Goal: Find contact information: Find contact information

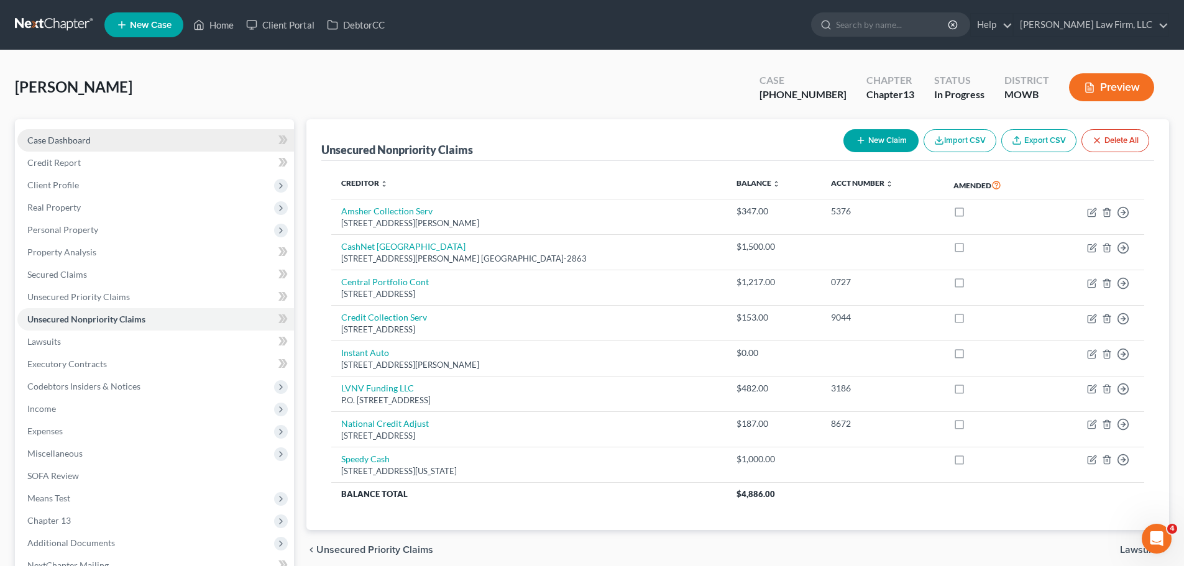
click at [73, 145] on span "Case Dashboard" at bounding box center [58, 140] width 63 height 11
select select "6"
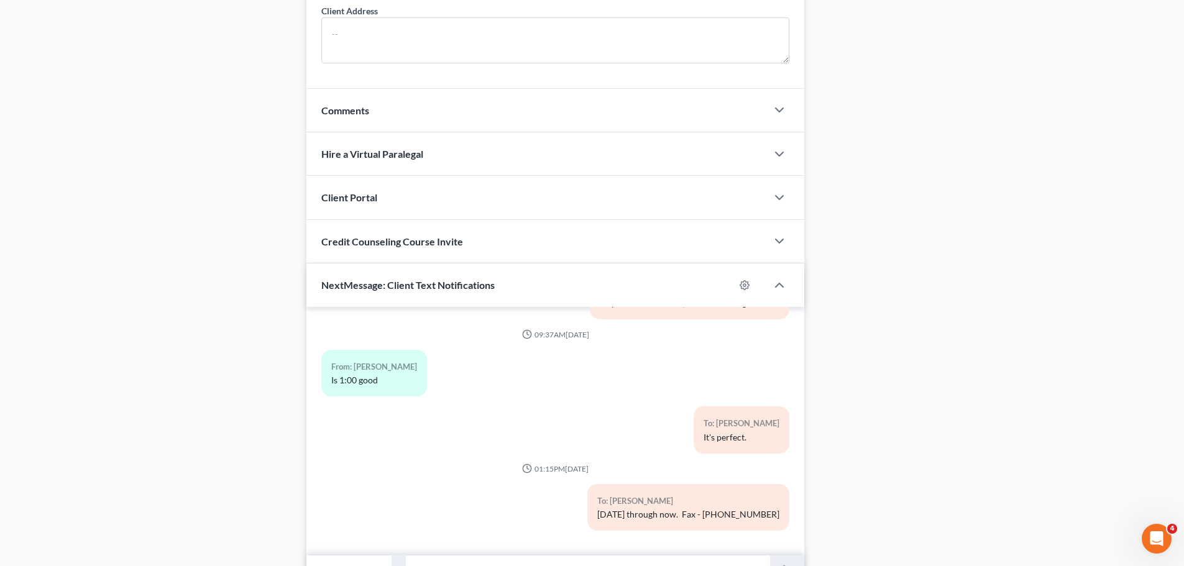
scroll to position [1080, 0]
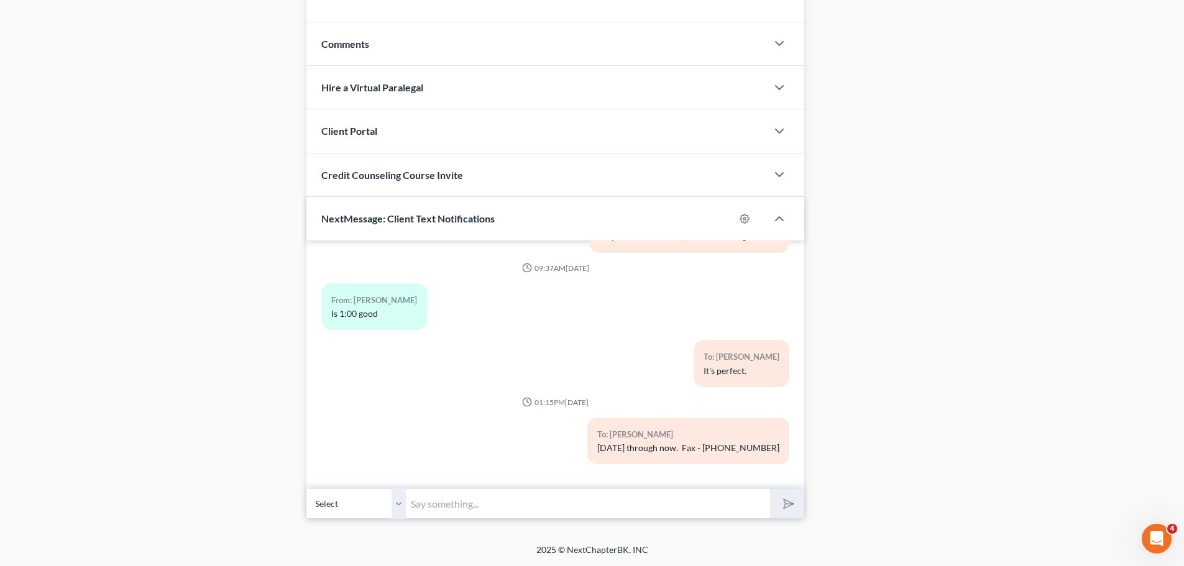
click at [477, 496] on input "text" at bounding box center [588, 504] width 364 height 30
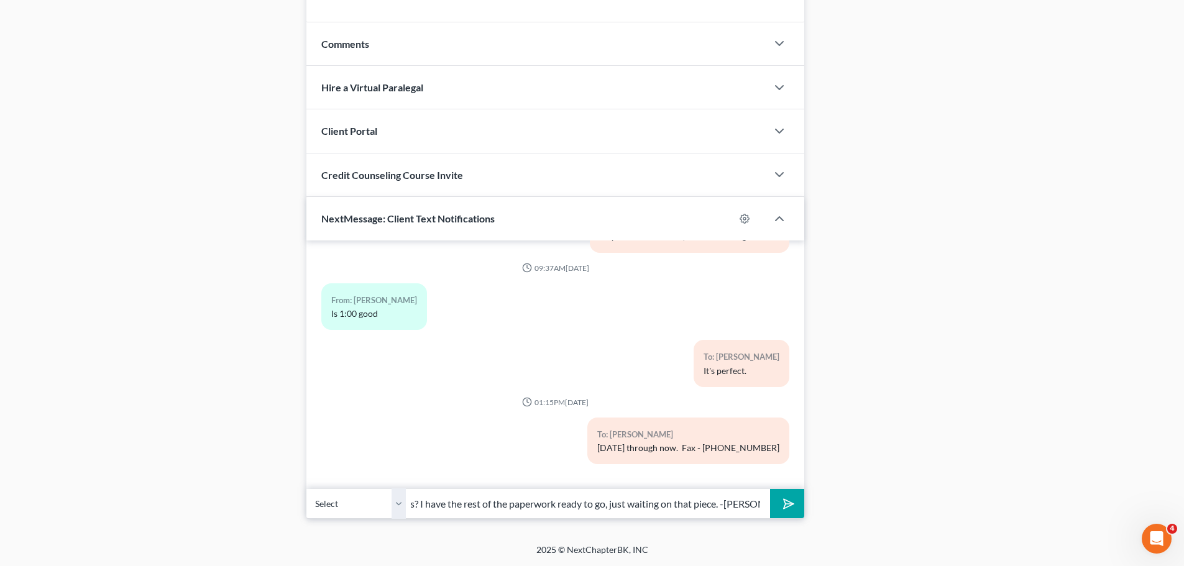
type input "Any luck on the paystubs? I have the rest of the paperwork ready to go, just wa…"
click at [770, 489] on button "submit" at bounding box center [787, 503] width 34 height 29
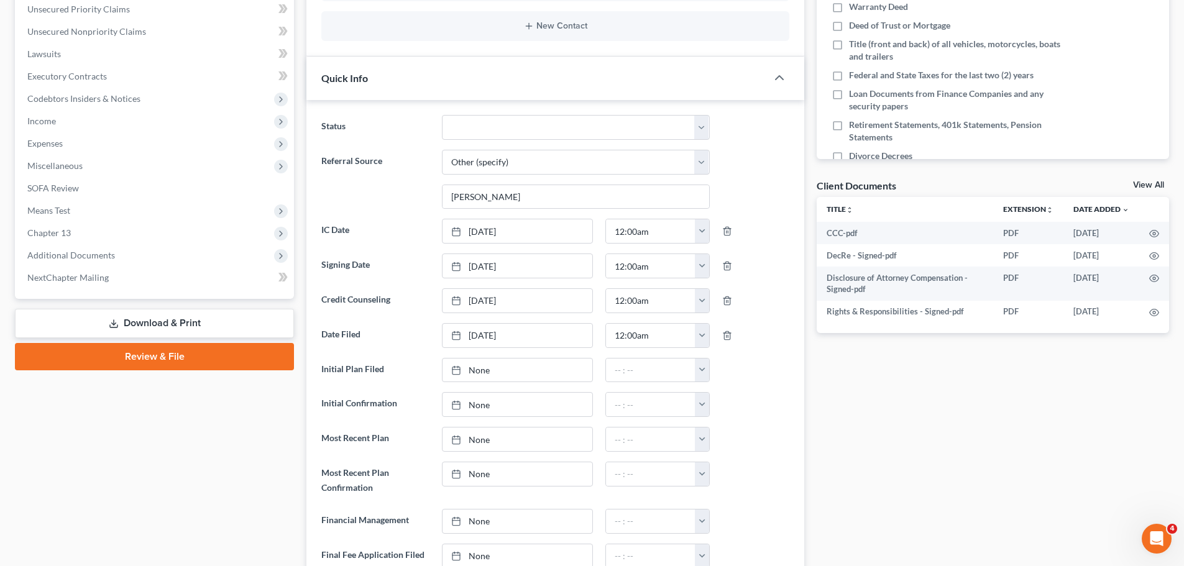
scroll to position [0, 0]
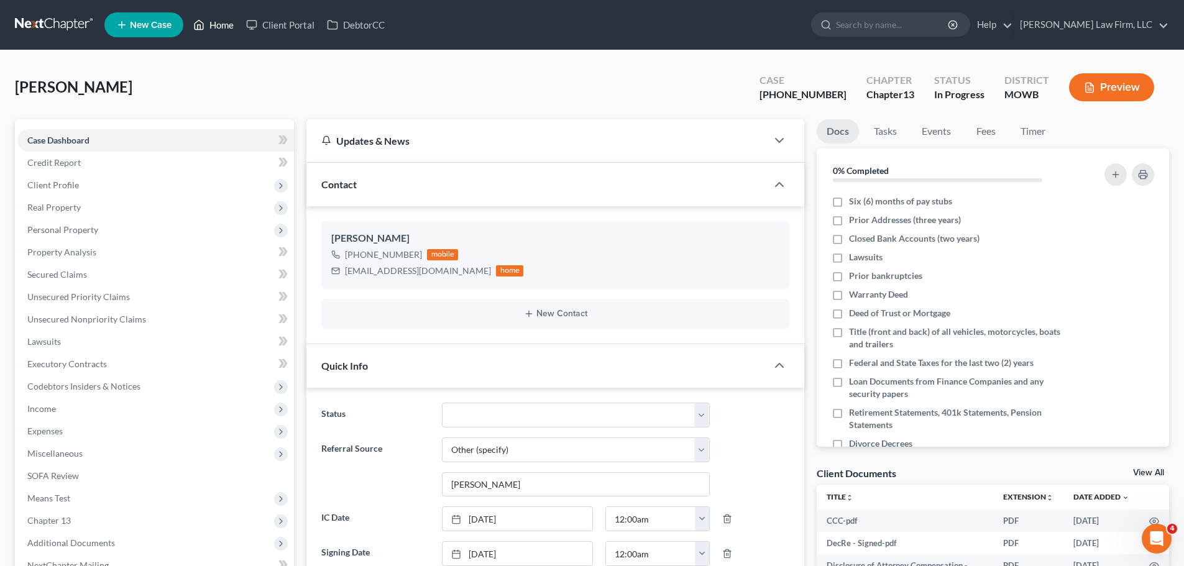
click at [224, 32] on link "Home" at bounding box center [213, 25] width 53 height 22
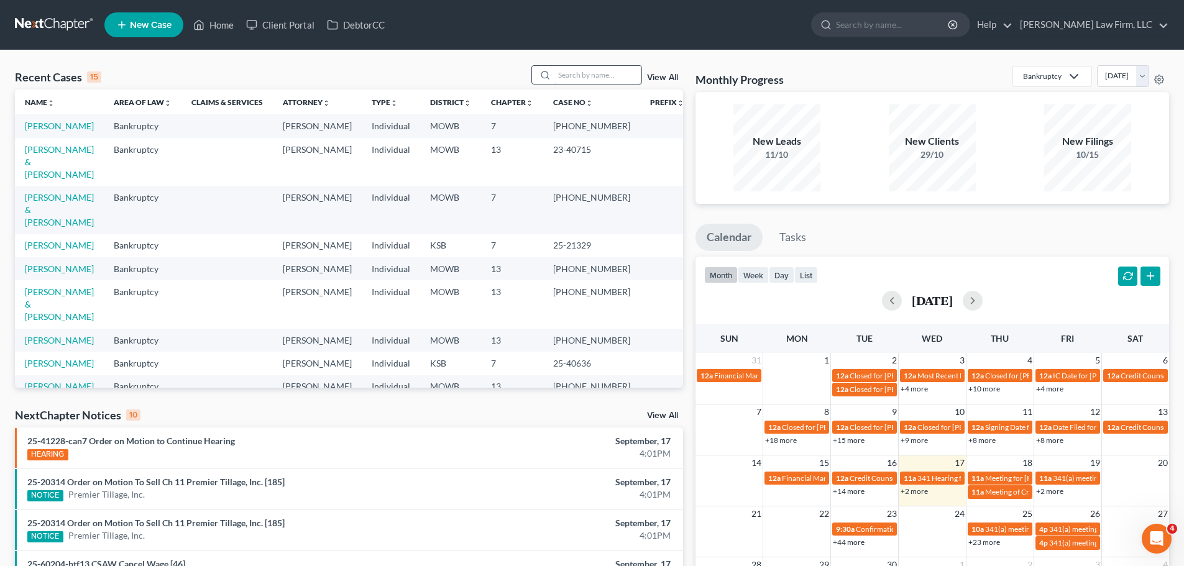
click at [606, 81] on input "search" at bounding box center [598, 75] width 87 height 18
type input "[PERSON_NAME]"
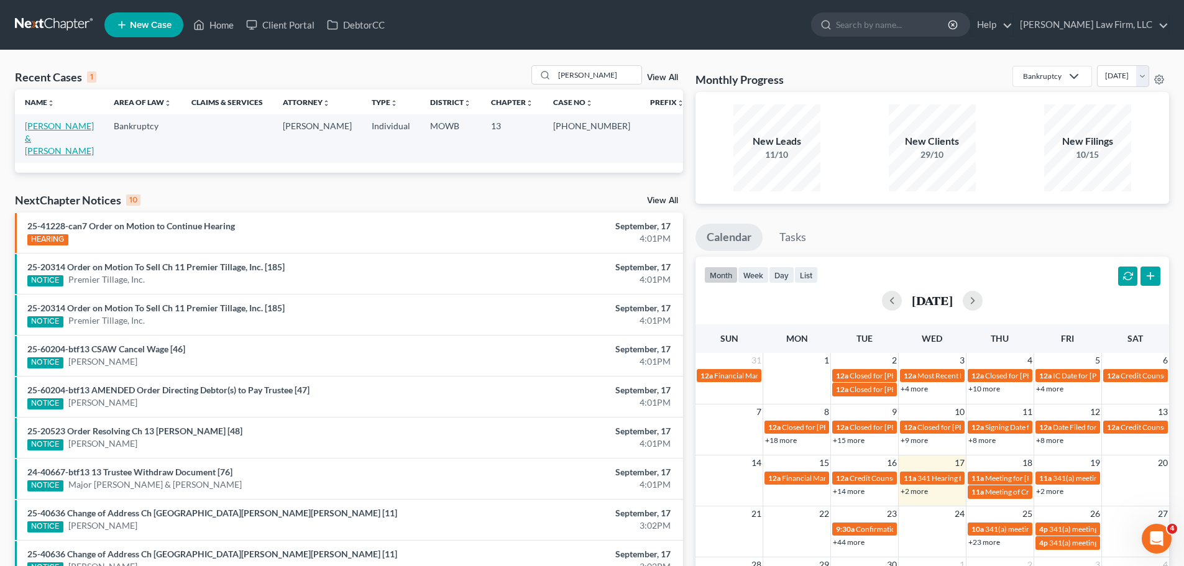
click at [93, 126] on link "[PERSON_NAME] & [PERSON_NAME]" at bounding box center [59, 138] width 69 height 35
select select "6"
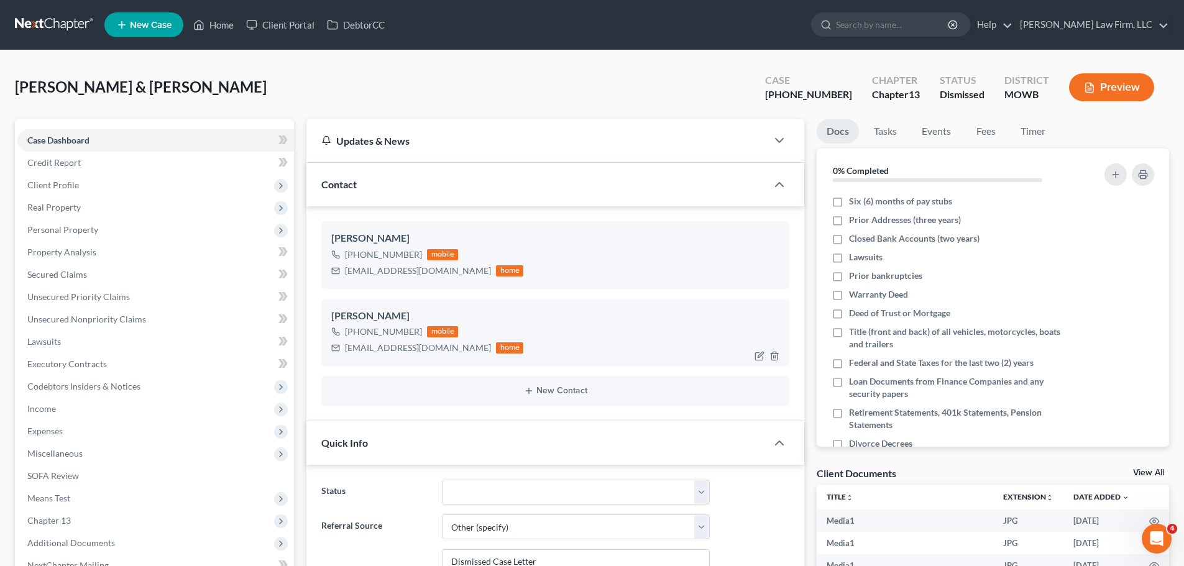
scroll to position [9320, 0]
drag, startPoint x: 421, startPoint y: 326, endPoint x: 357, endPoint y: 331, distance: 63.6
click at [357, 331] on div "[PHONE_NUMBER] mobile" at bounding box center [427, 332] width 192 height 16
copy div "[PHONE_NUMBER]"
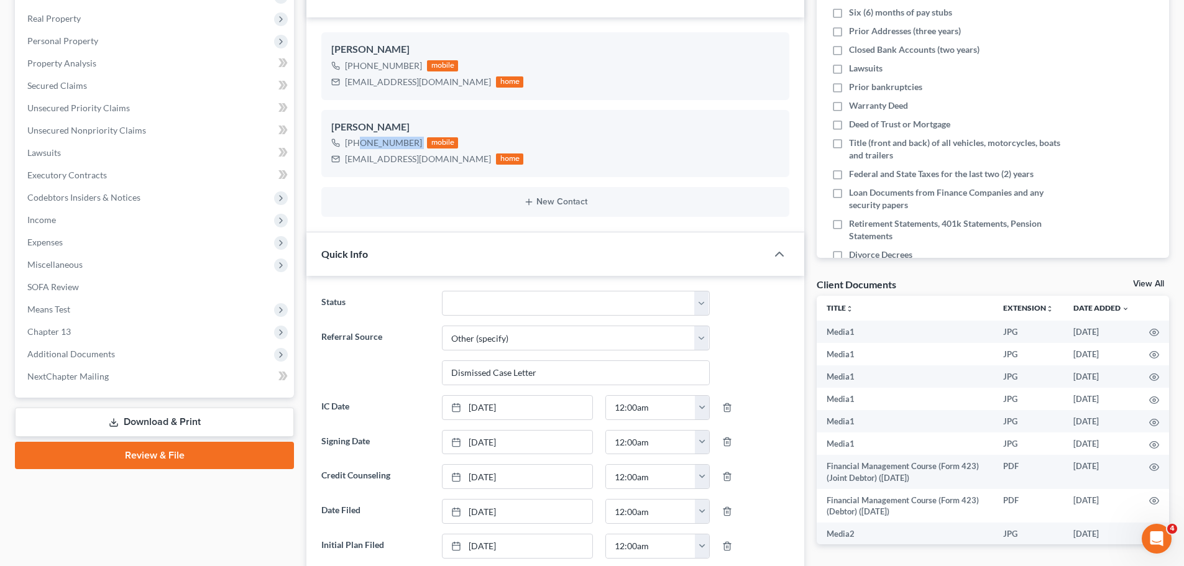
scroll to position [0, 0]
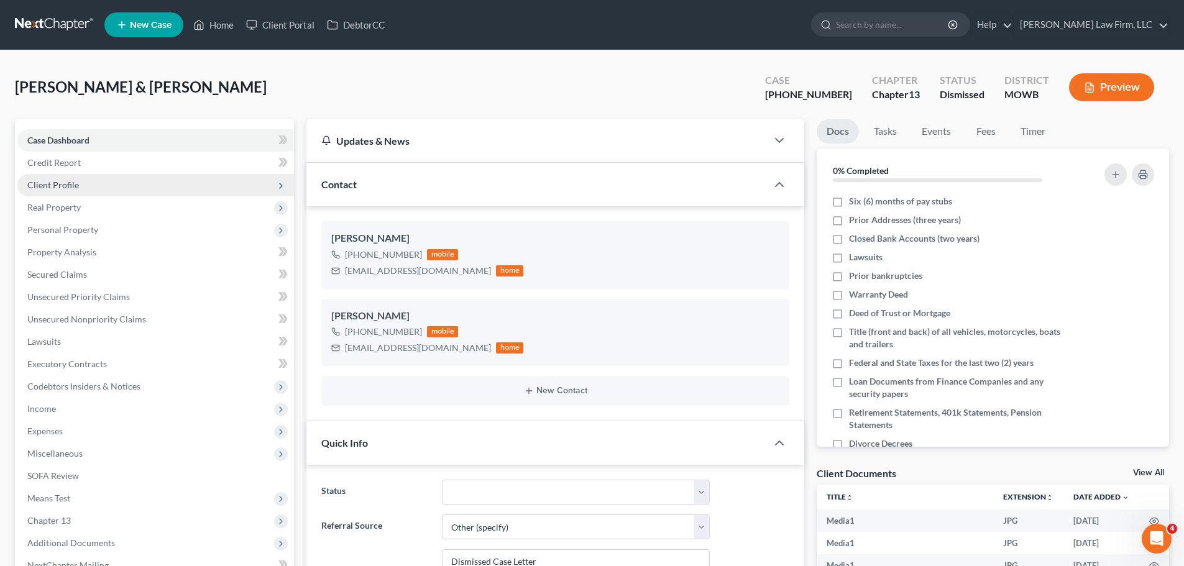
click at [83, 188] on span "Client Profile" at bounding box center [155, 185] width 277 height 22
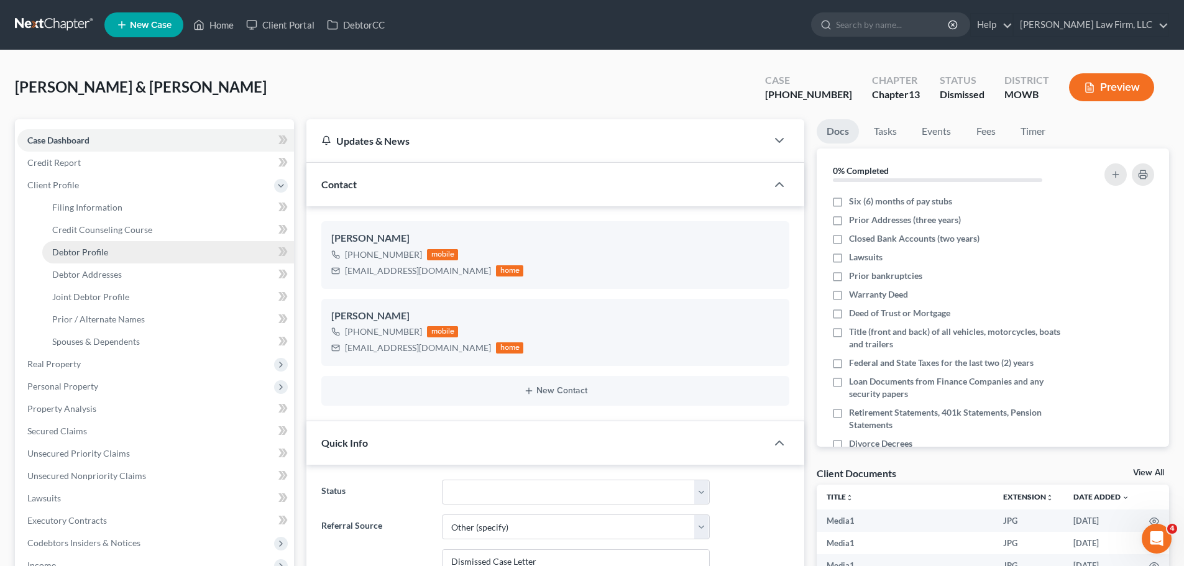
click at [134, 255] on link "Debtor Profile" at bounding box center [168, 252] width 252 height 22
select select "1"
select select "2"
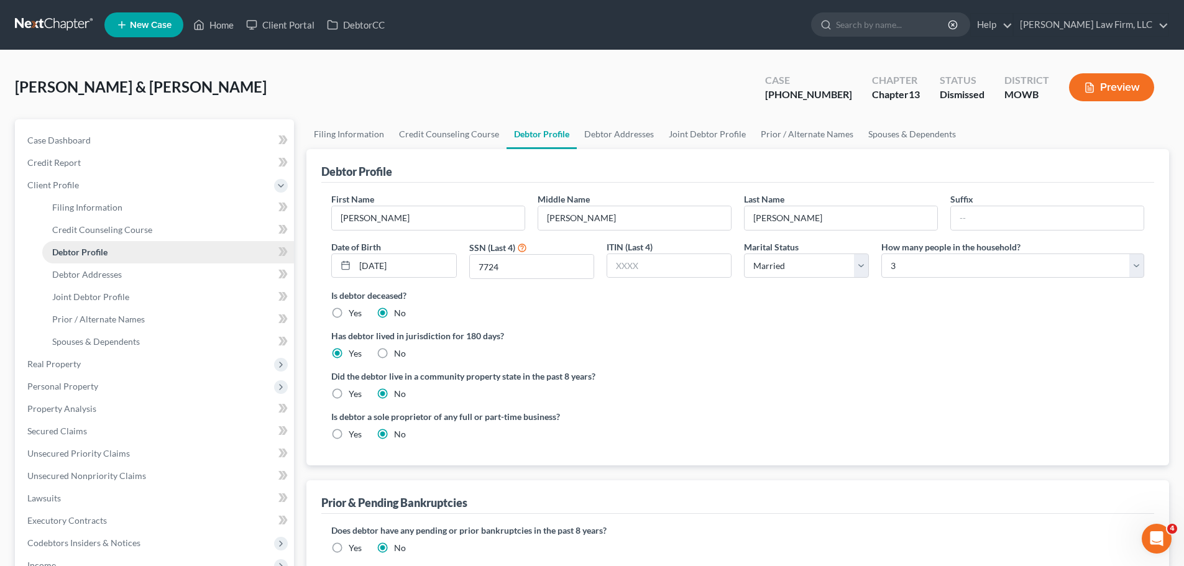
radio input "true"
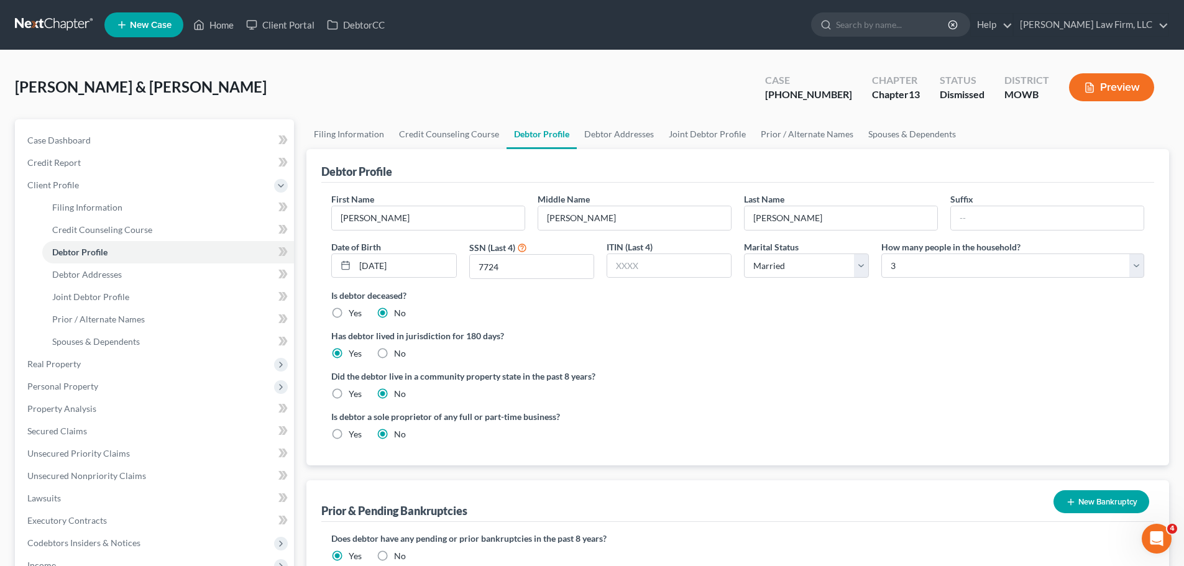
click at [246, 78] on div "[PERSON_NAME] & [PERSON_NAME] Upgraded Case [PHONE_NUMBER] Chapter Chapter 13 S…" at bounding box center [592, 92] width 1155 height 54
click at [80, 139] on span "Case Dashboard" at bounding box center [58, 140] width 63 height 11
select select "6"
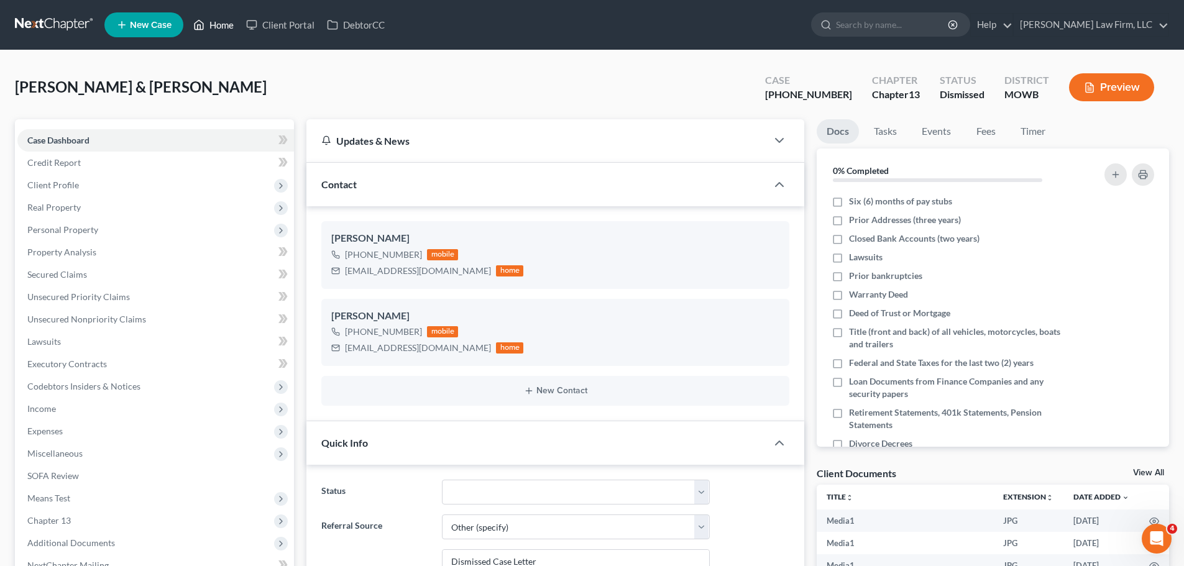
click at [214, 24] on link "Home" at bounding box center [213, 25] width 53 height 22
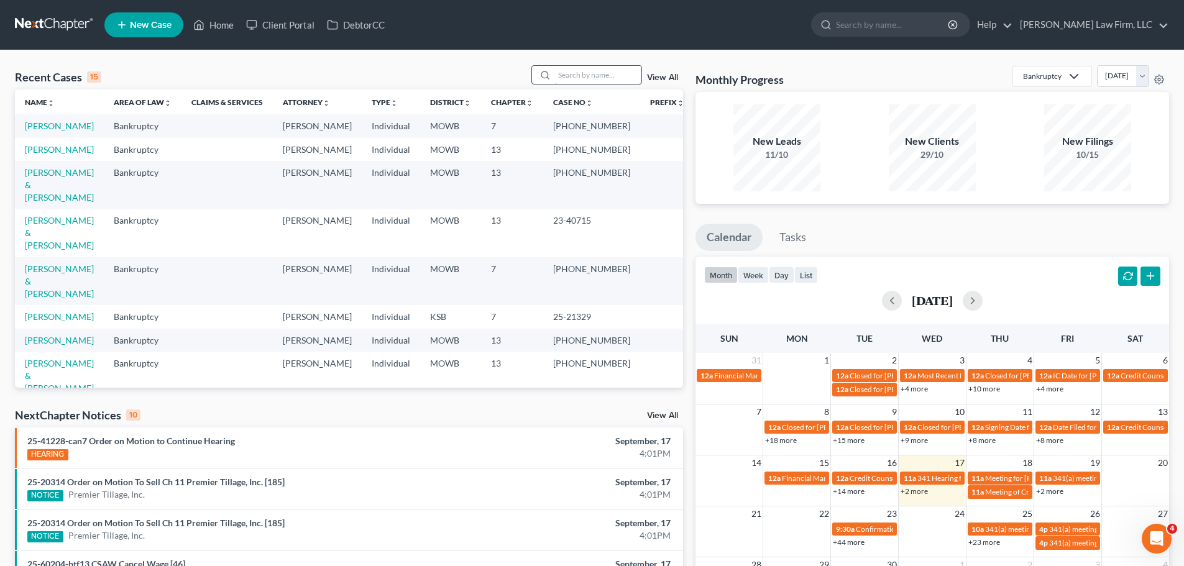
click at [594, 71] on input "search" at bounding box center [598, 75] width 87 height 18
type input "[PERSON_NAME]"
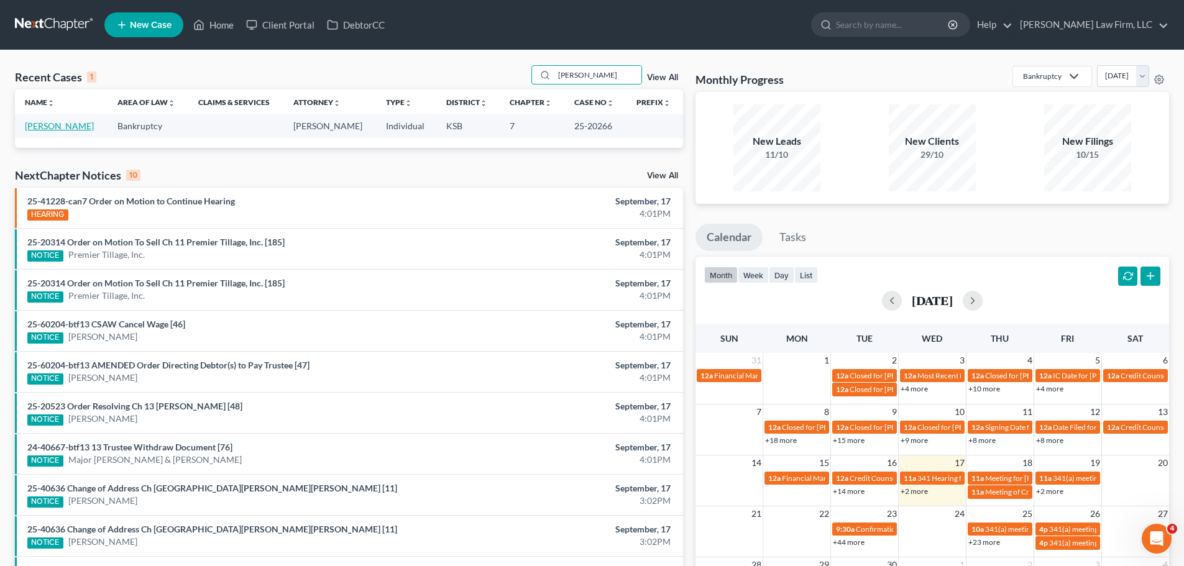
click at [78, 129] on link "[PERSON_NAME]" at bounding box center [59, 126] width 69 height 11
select select "6"
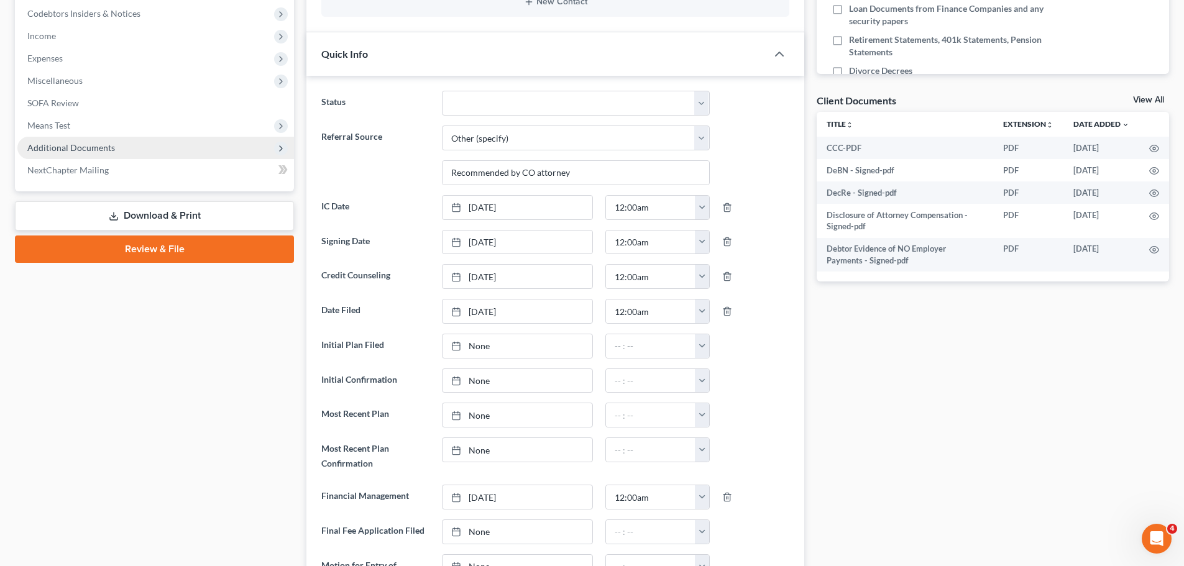
scroll to position [3756, 0]
click at [34, 152] on span "Additional Documents" at bounding box center [71, 147] width 88 height 11
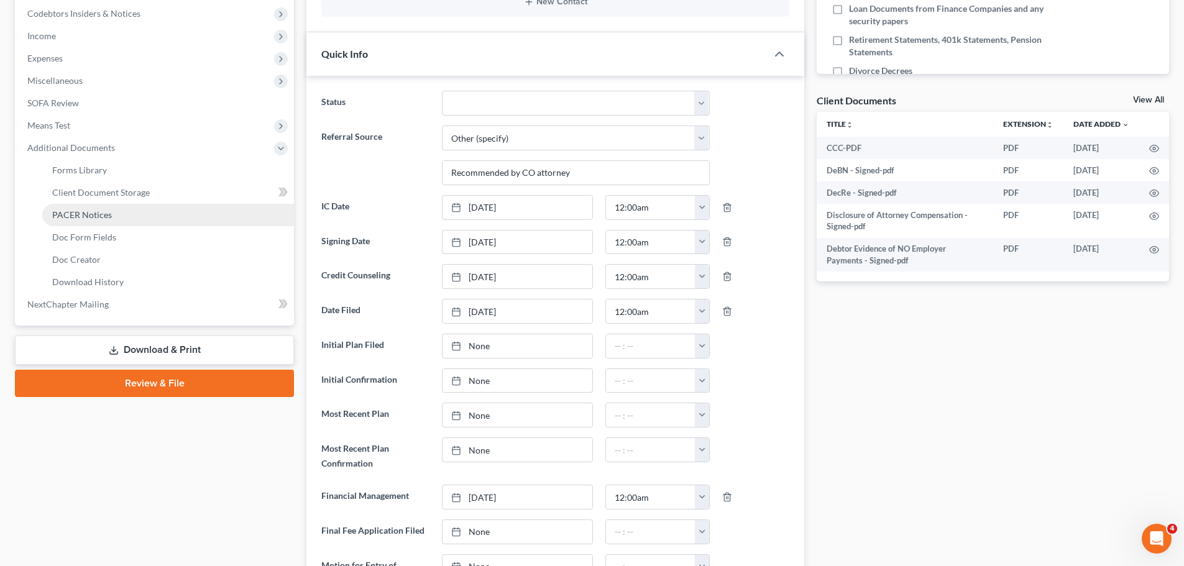
click at [114, 219] on link "PACER Notices" at bounding box center [168, 215] width 252 height 22
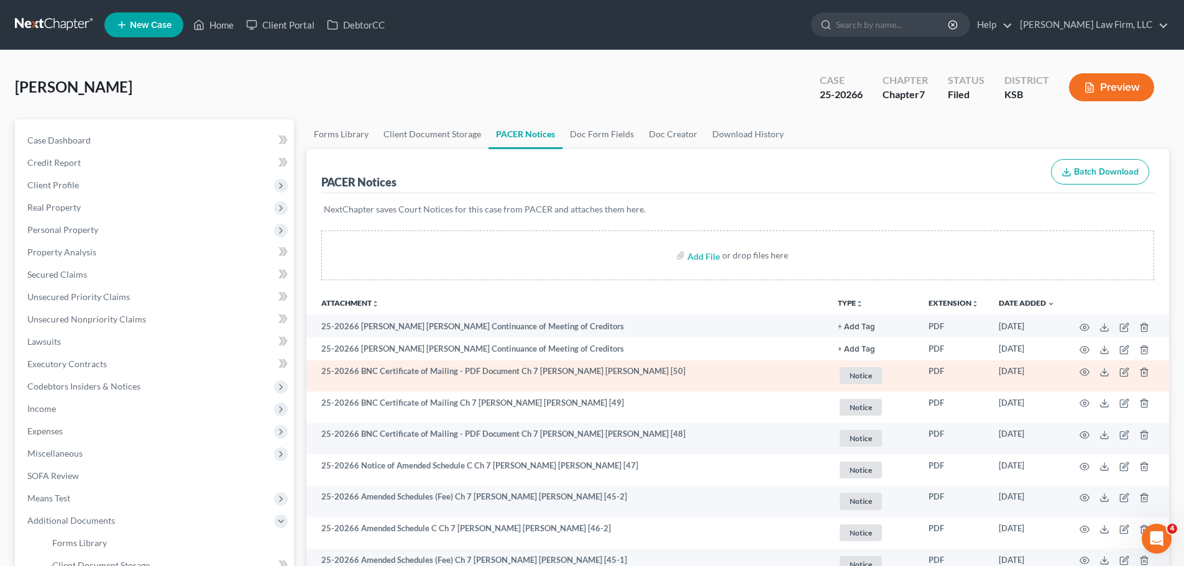
click at [867, 372] on span "Notice" at bounding box center [861, 375] width 42 height 17
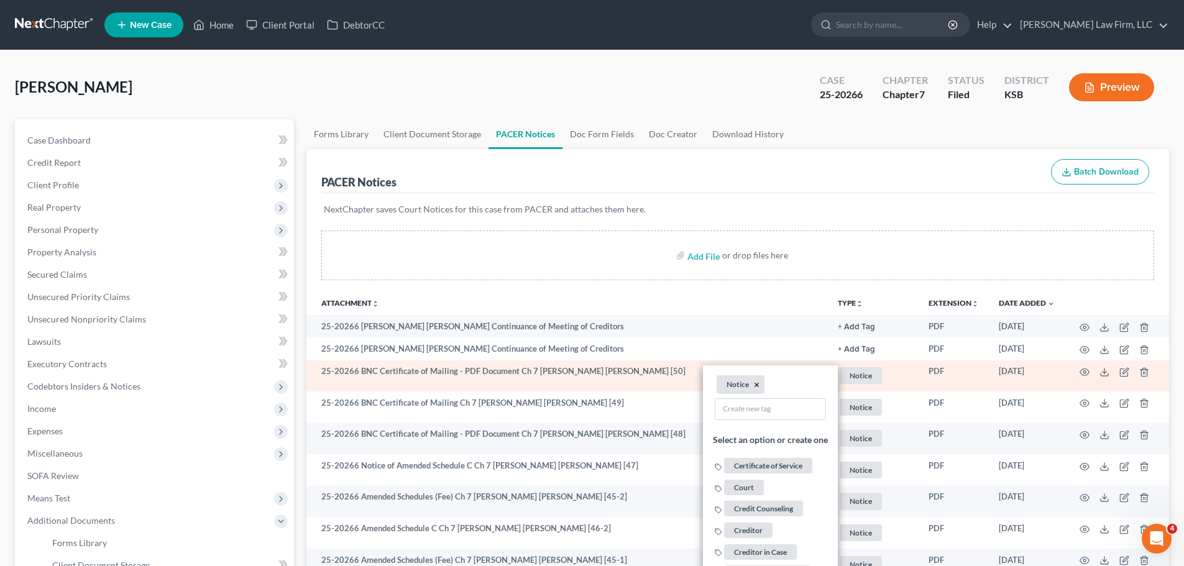
click at [757, 384] on button "×" at bounding box center [757, 385] width 6 height 11
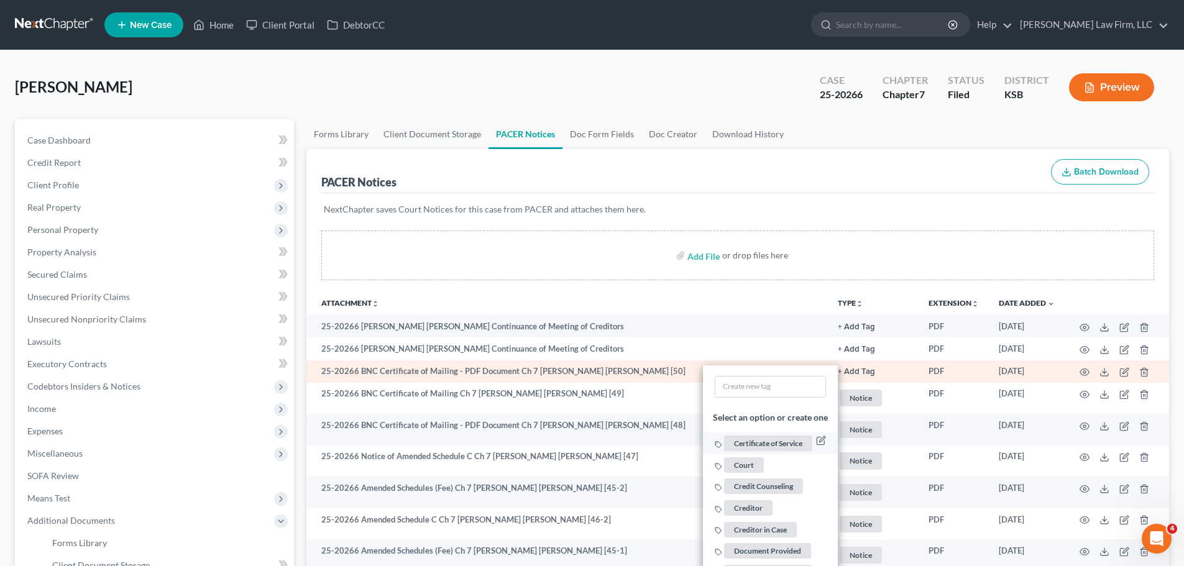
click at [783, 447] on span "Certificate of Service" at bounding box center [768, 444] width 88 height 16
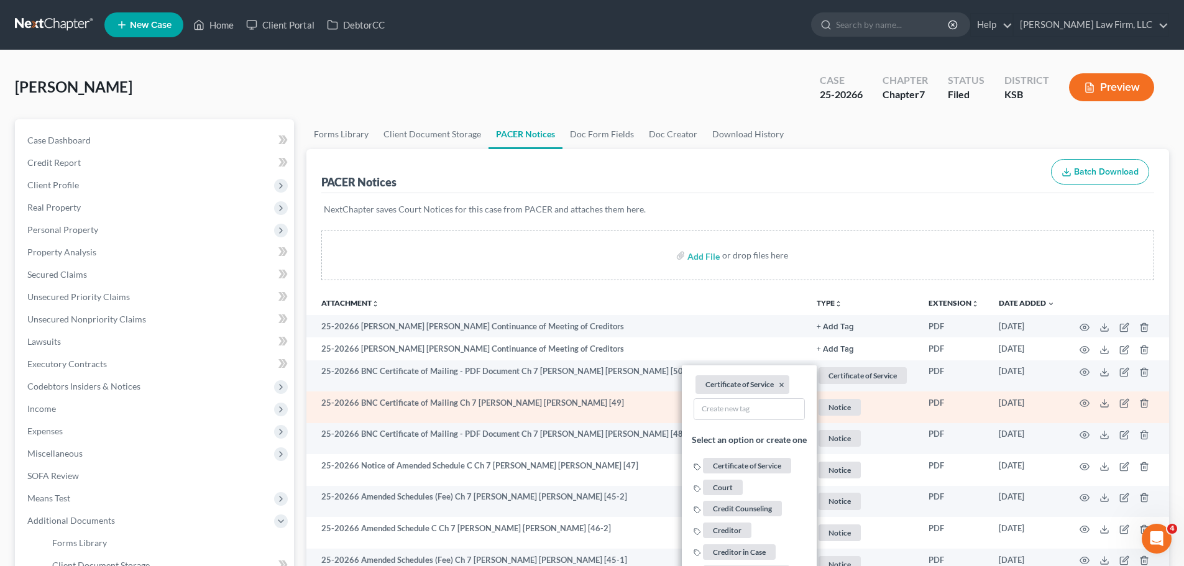
click at [836, 402] on span "Notice" at bounding box center [840, 407] width 42 height 17
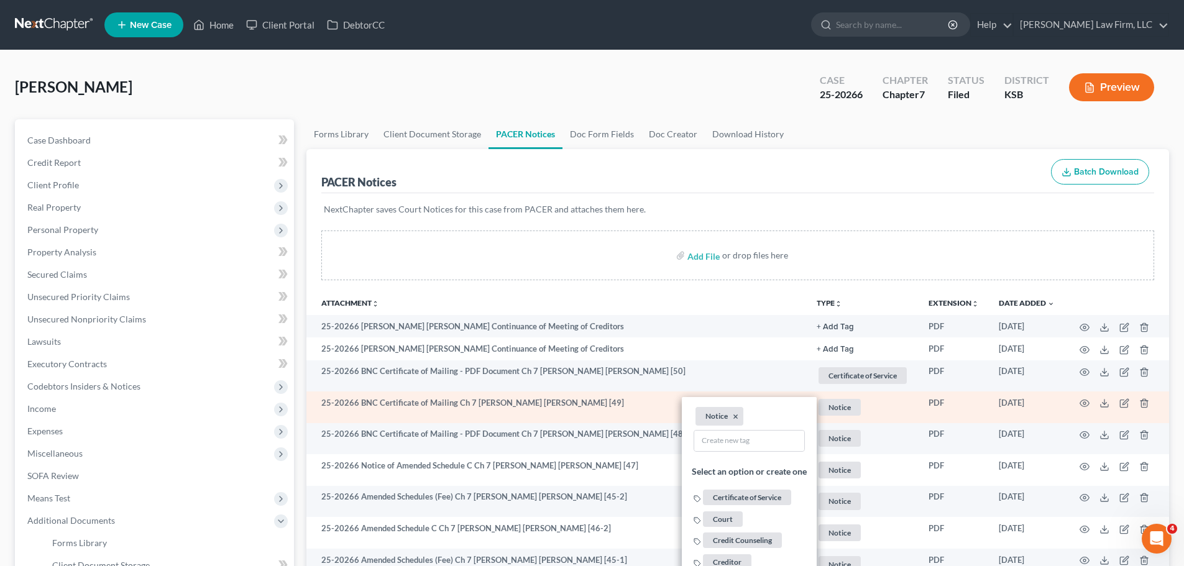
click at [778, 497] on span "Certificate of Service" at bounding box center [747, 498] width 88 height 16
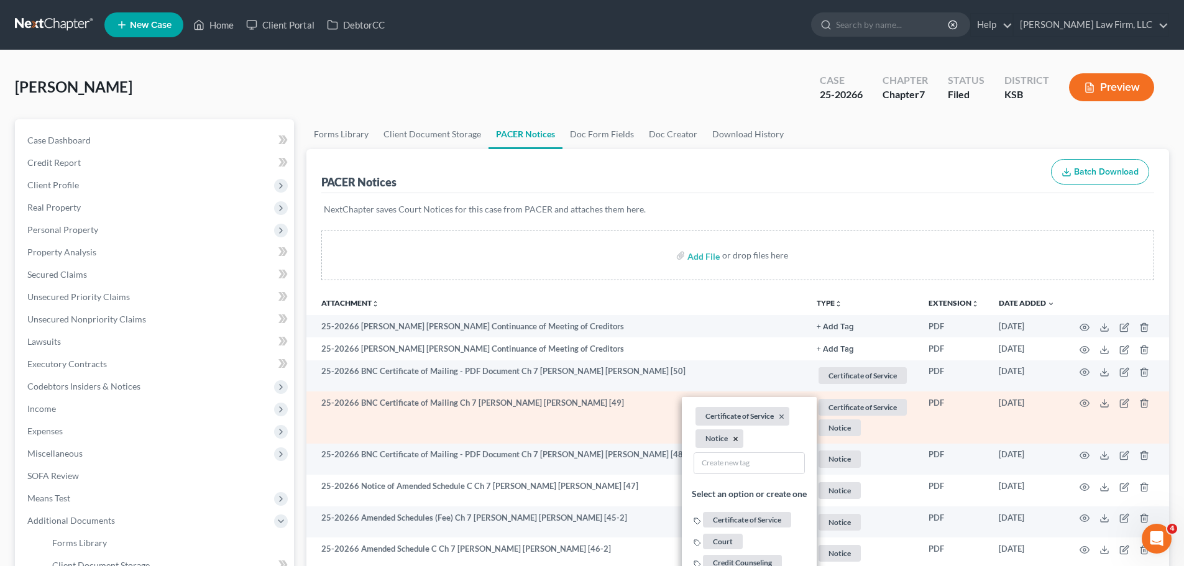
click at [733, 437] on button "×" at bounding box center [736, 439] width 6 height 11
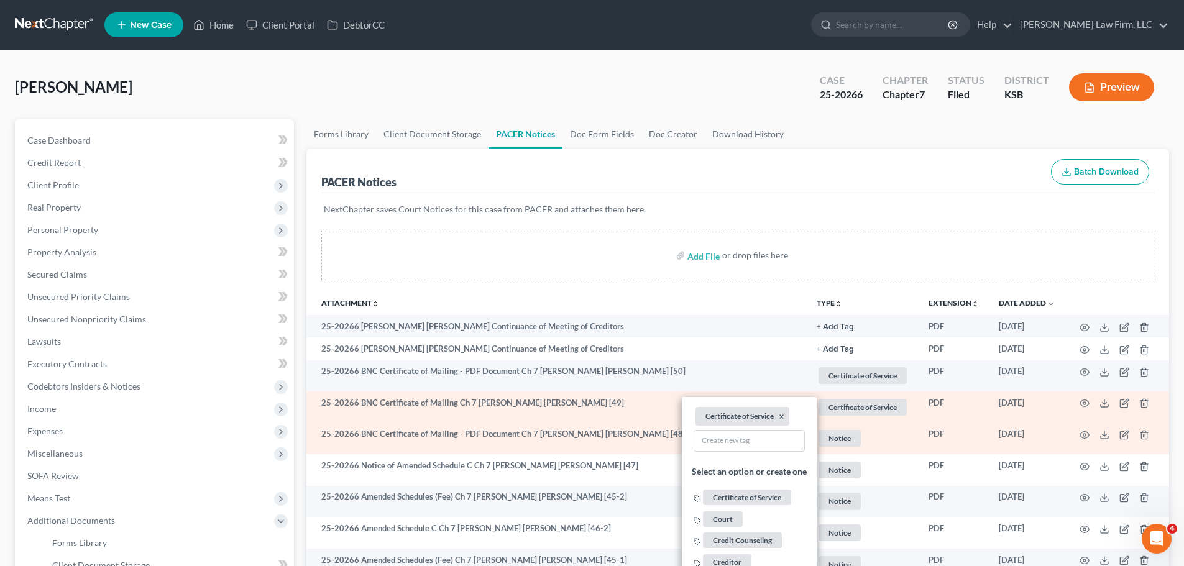
click at [835, 444] on span "Notice" at bounding box center [840, 438] width 42 height 17
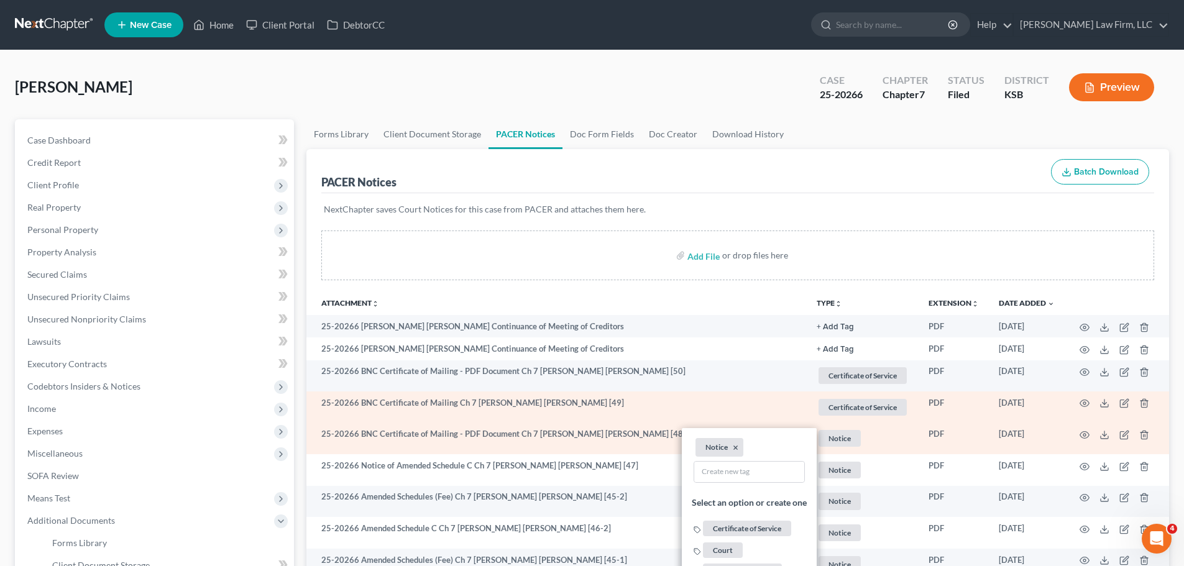
drag, startPoint x: 747, startPoint y: 535, endPoint x: 743, endPoint y: 523, distance: 12.6
click at [745, 533] on span "Certificate of Service" at bounding box center [747, 530] width 88 height 16
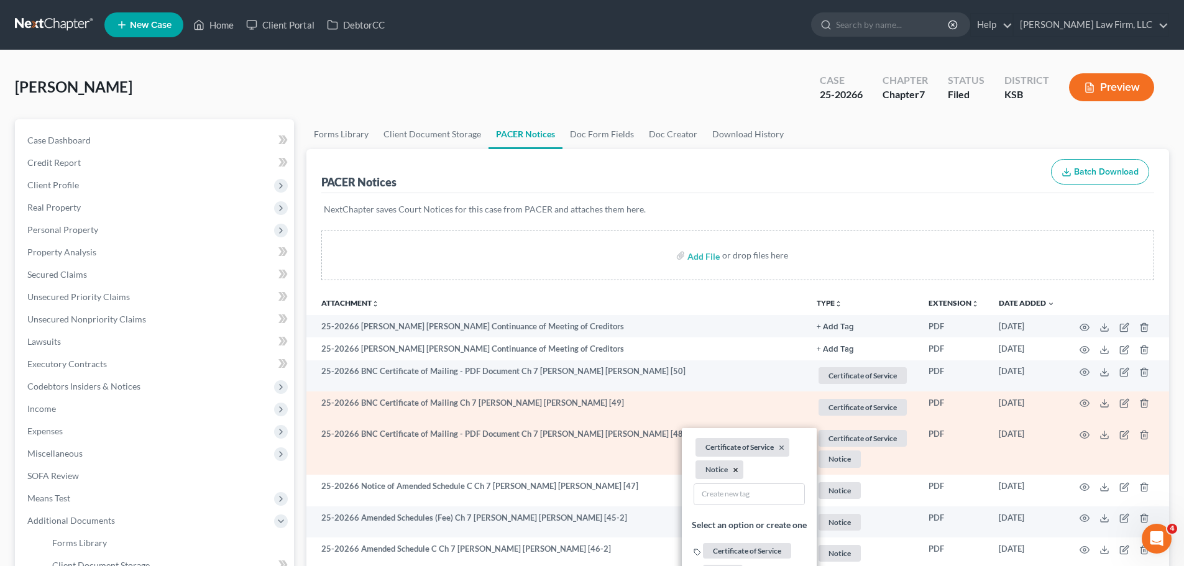
click at [735, 471] on button "×" at bounding box center [736, 470] width 6 height 11
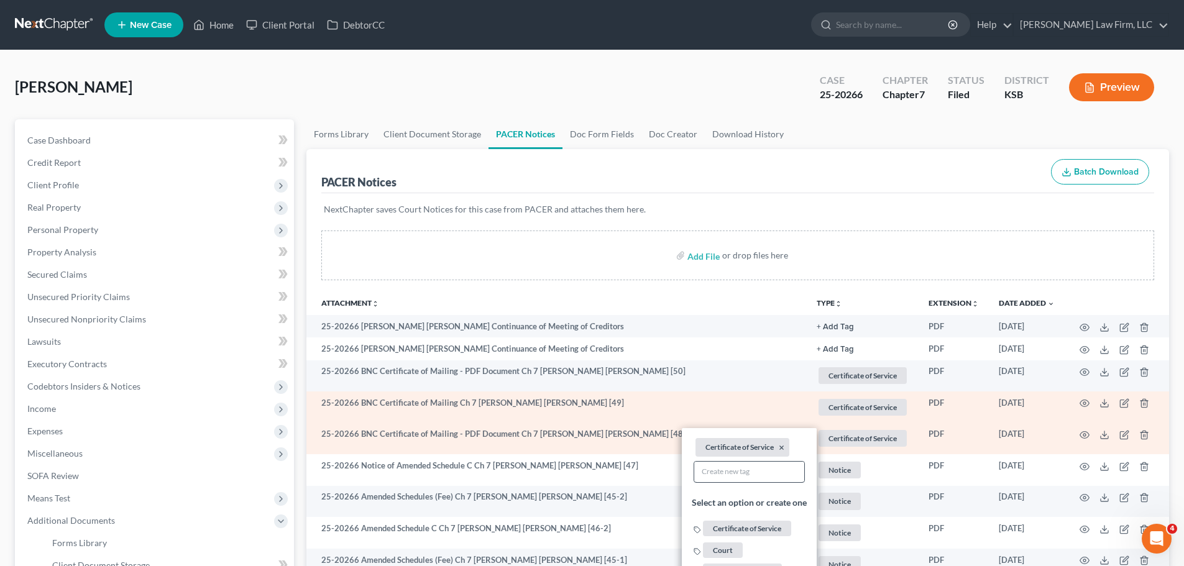
scroll to position [62, 0]
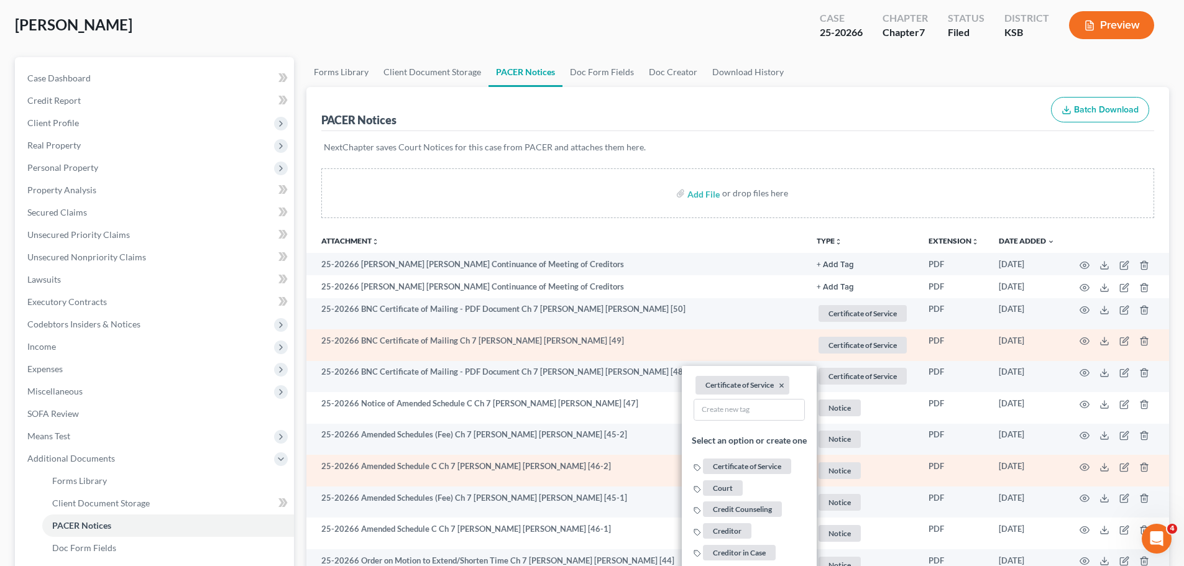
click at [847, 469] on span "Notice" at bounding box center [840, 471] width 42 height 17
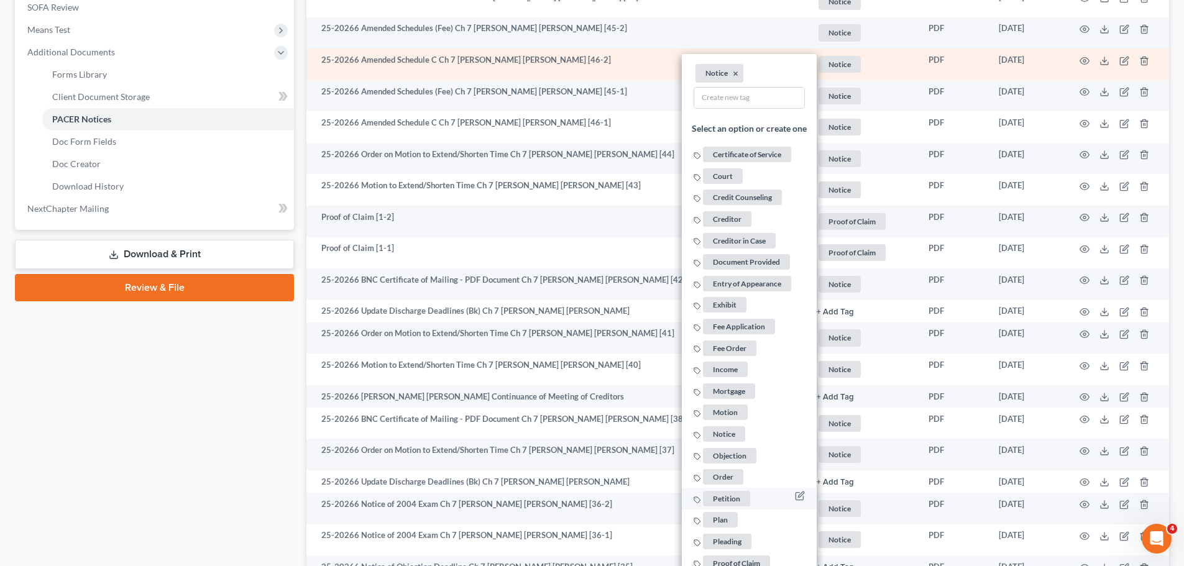
scroll to position [497, 0]
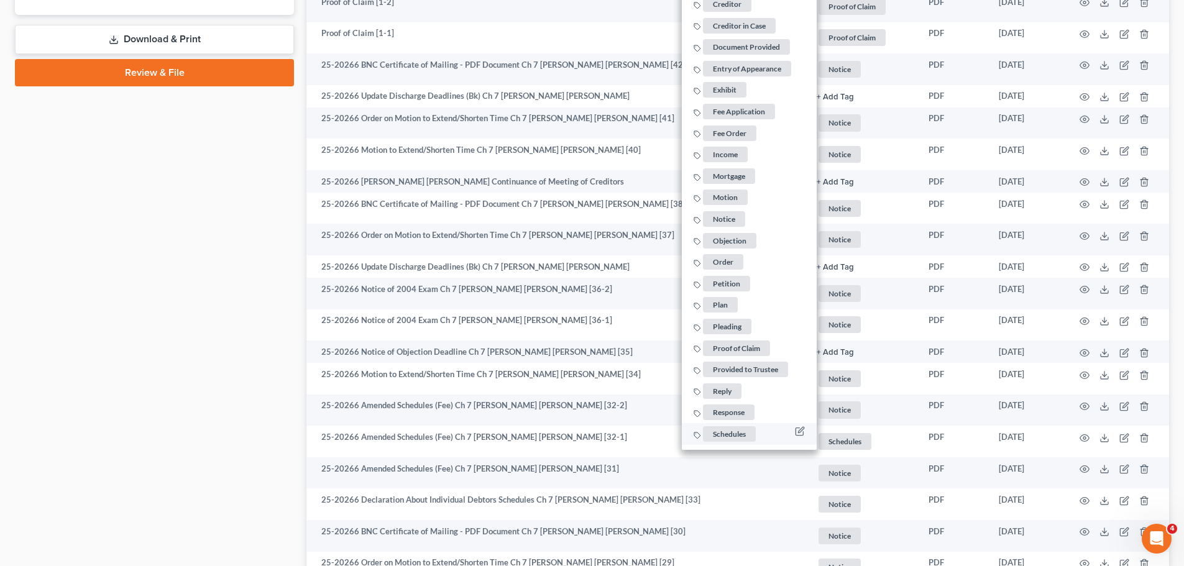
click at [740, 436] on span "Schedules" at bounding box center [729, 434] width 53 height 16
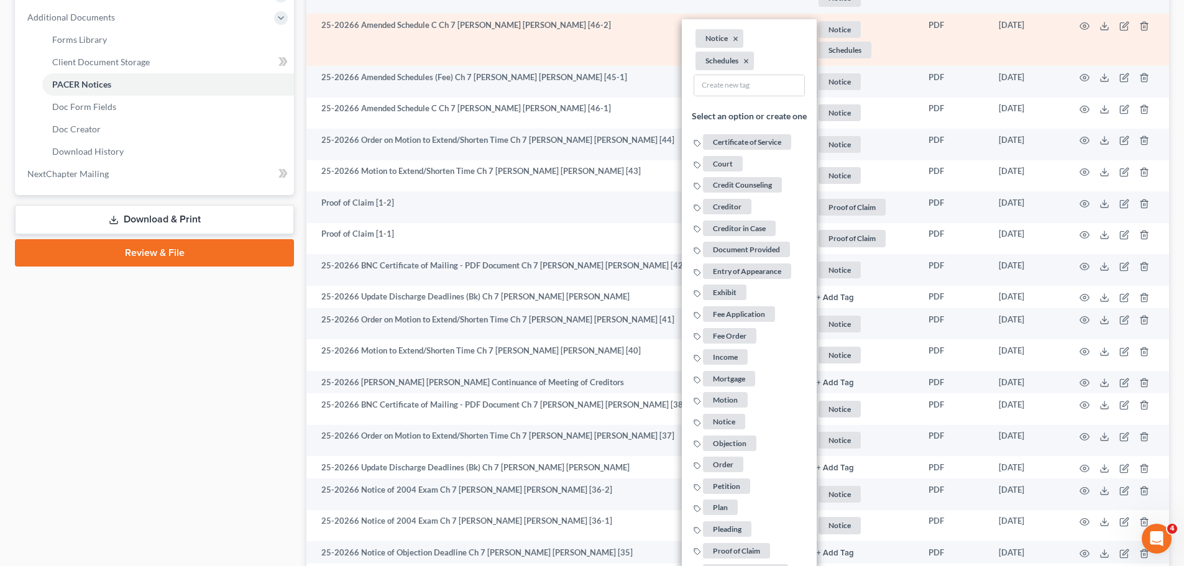
scroll to position [311, 0]
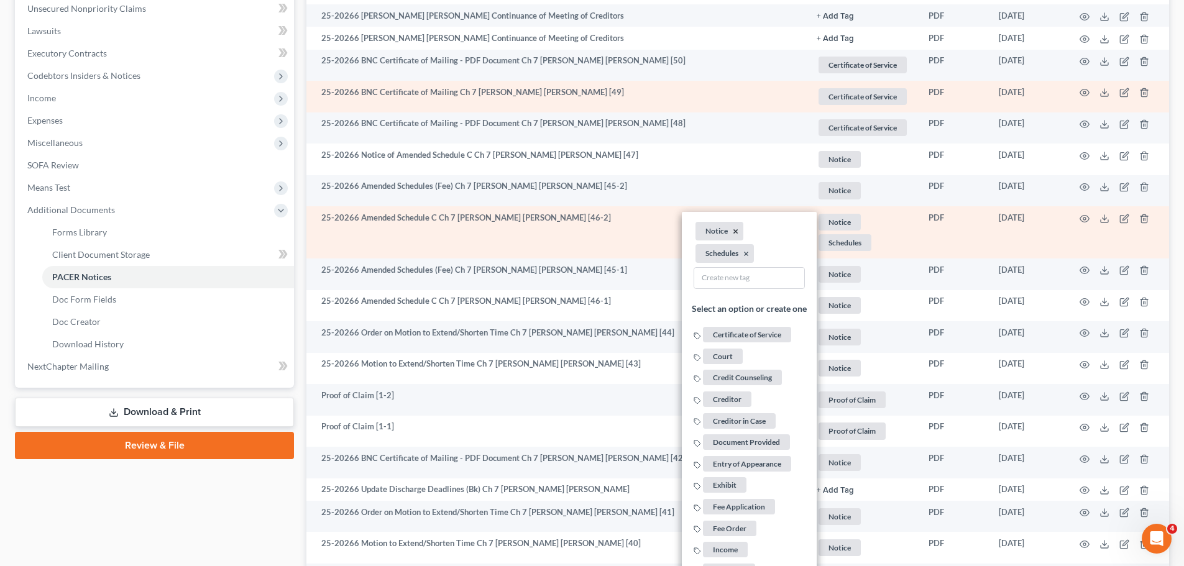
click at [734, 231] on button "×" at bounding box center [736, 231] width 6 height 11
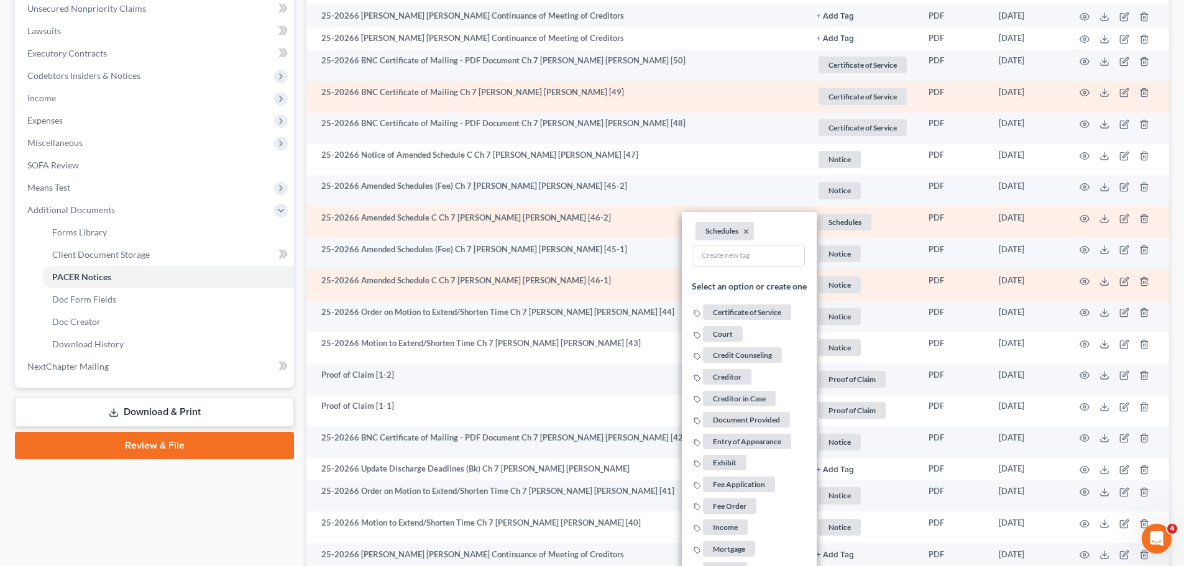
click at [846, 287] on span "Notice" at bounding box center [840, 285] width 42 height 17
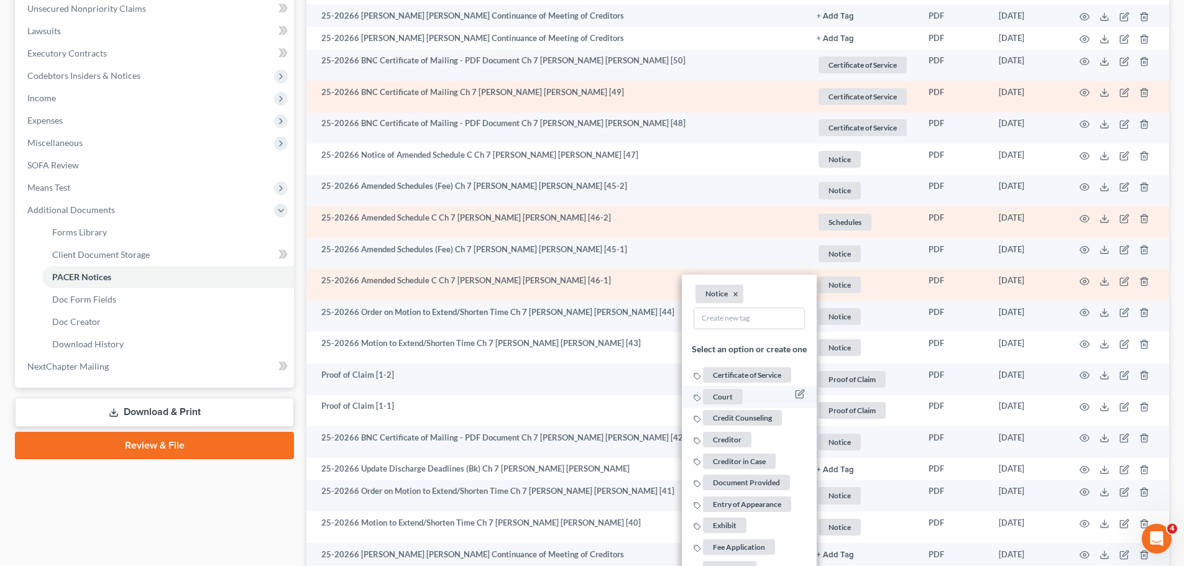
scroll to position [684, 0]
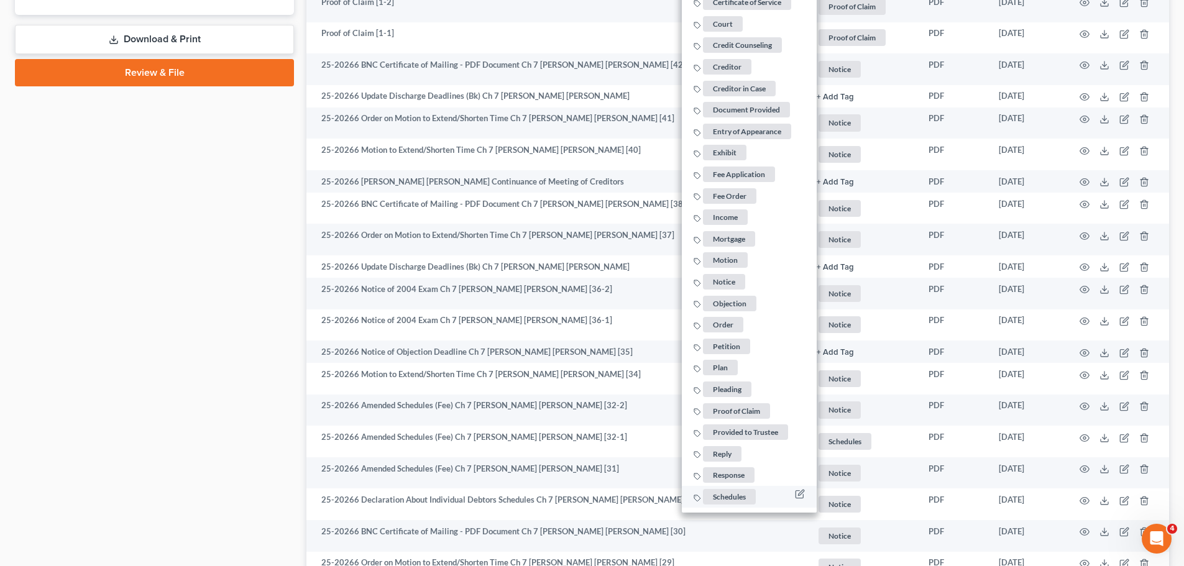
click at [739, 492] on span "Schedules" at bounding box center [729, 497] width 53 height 16
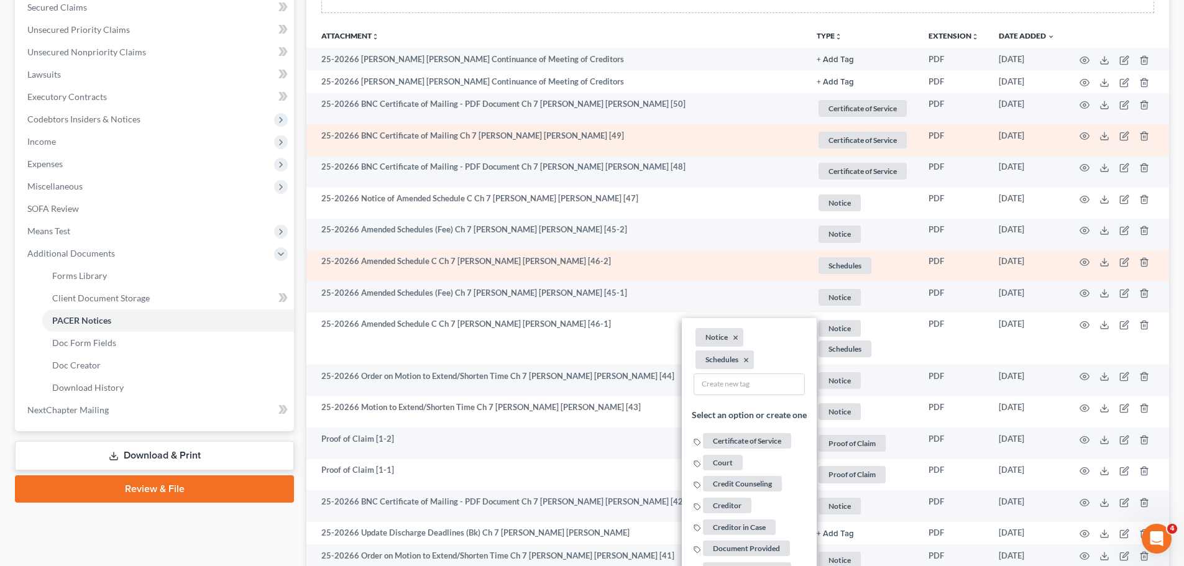
scroll to position [560, 0]
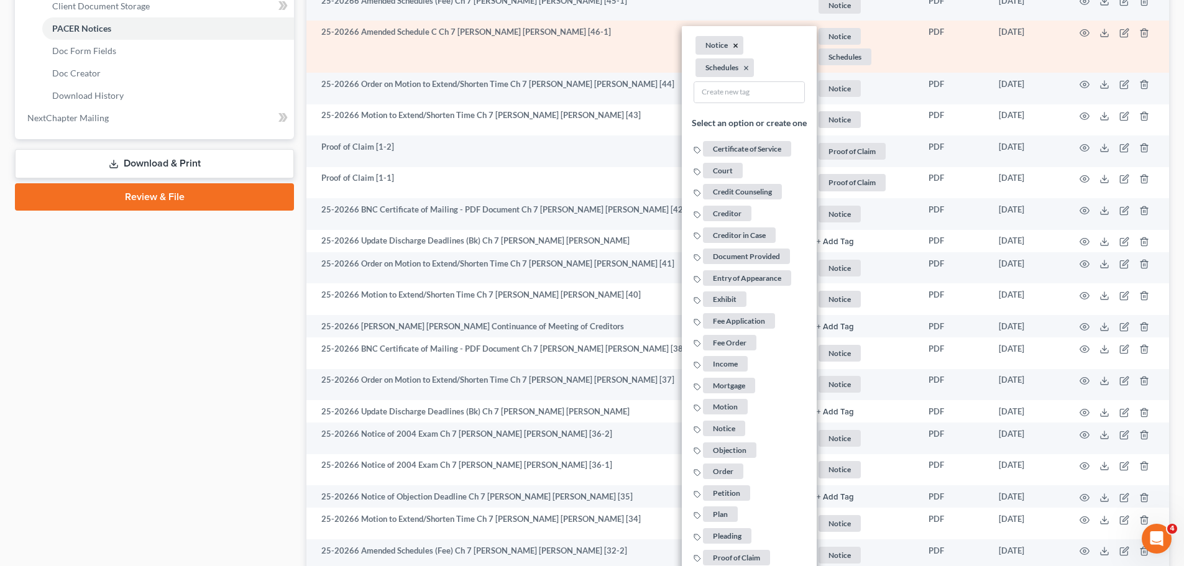
click at [735, 44] on button "×" at bounding box center [736, 45] width 6 height 11
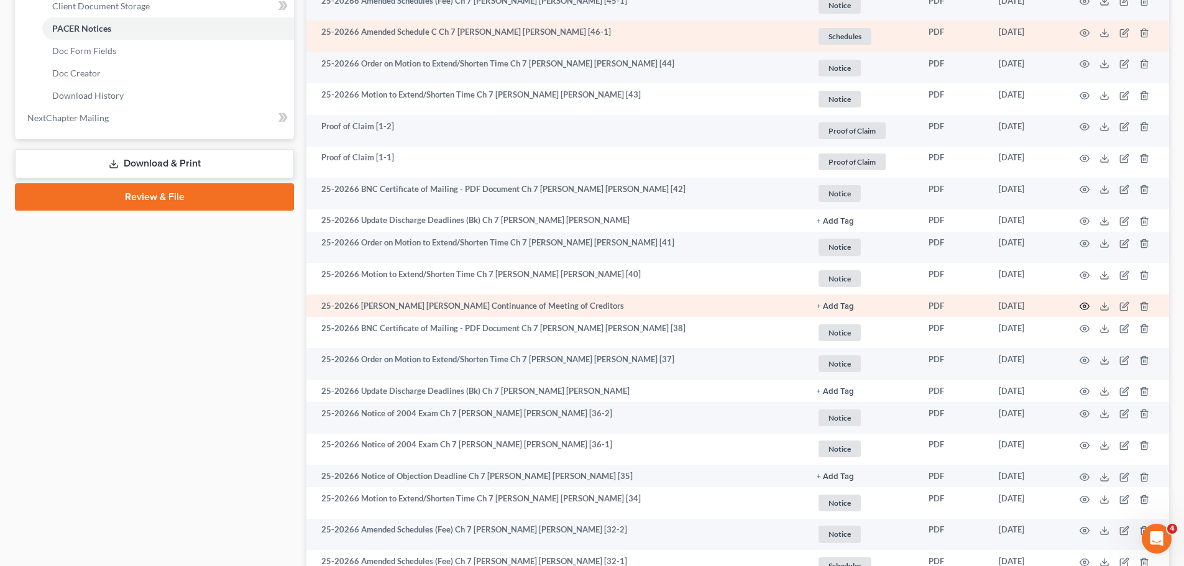
click at [1086, 305] on icon "button" at bounding box center [1085, 307] width 10 height 10
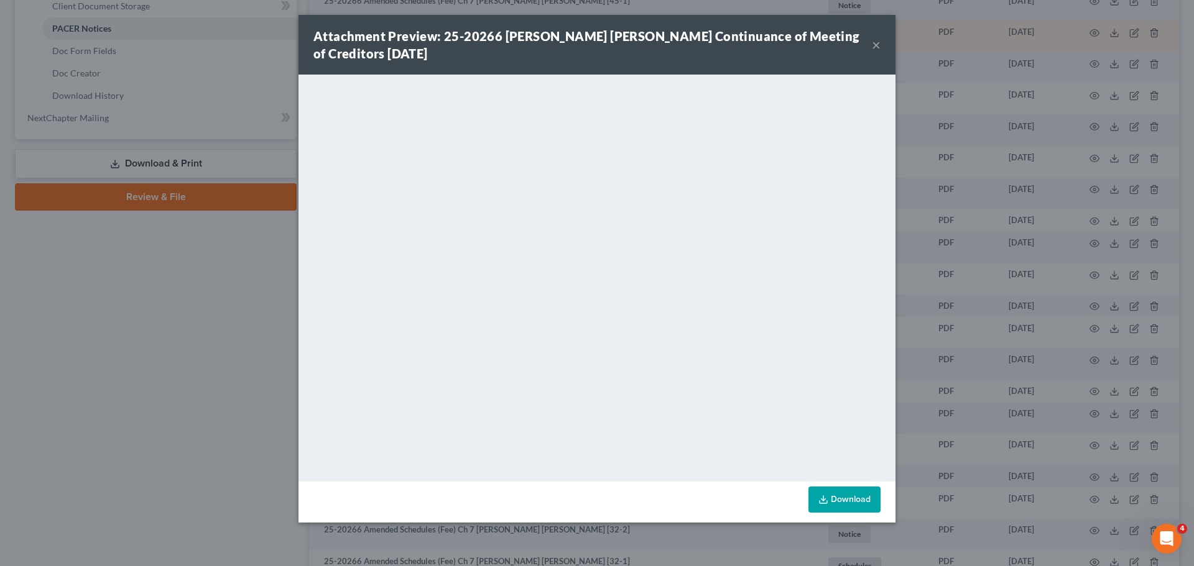
click at [872, 42] on button "×" at bounding box center [876, 44] width 9 height 15
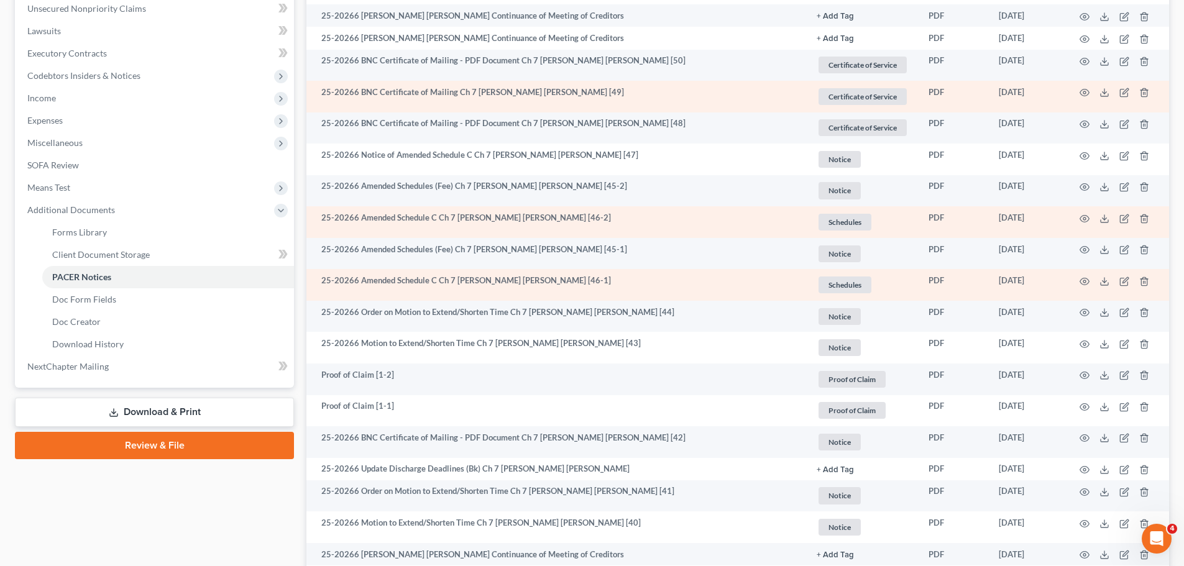
scroll to position [249, 0]
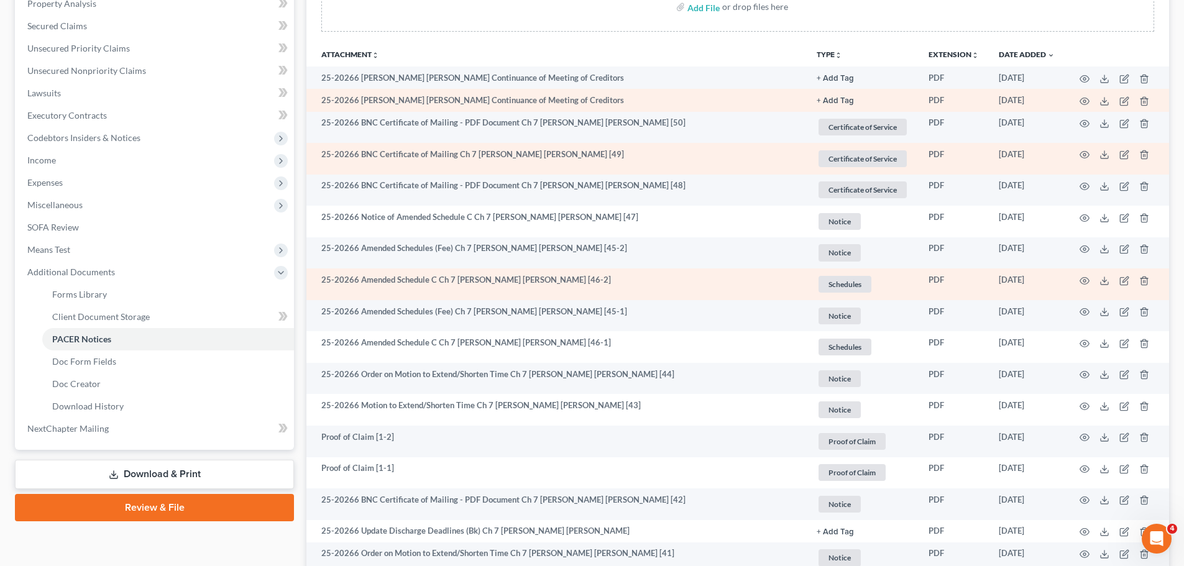
click at [1079, 101] on td at bounding box center [1117, 100] width 104 height 22
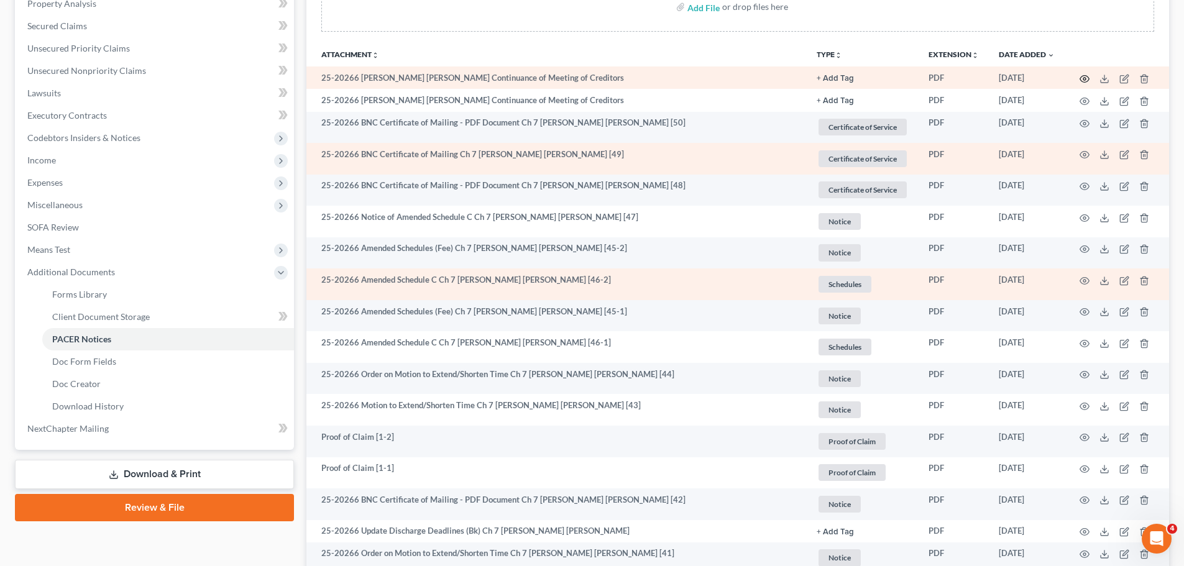
click at [1084, 81] on icon "button" at bounding box center [1085, 79] width 10 height 10
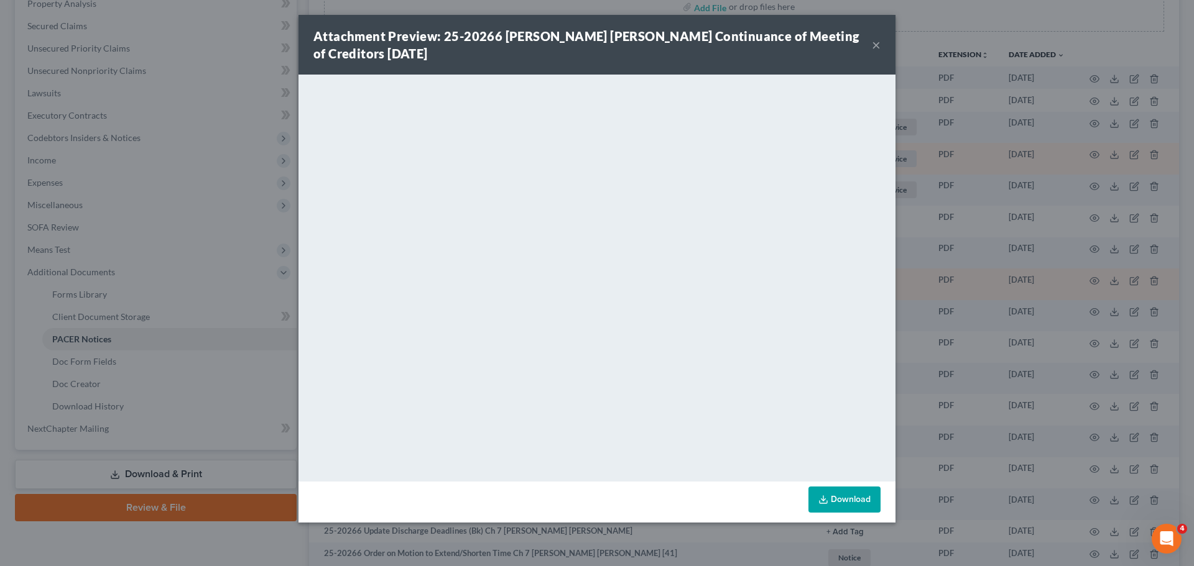
click at [882, 39] on div "Attachment Preview: 25-20266 [PERSON_NAME] [PERSON_NAME] Continuance of Meeting…" at bounding box center [596, 45] width 597 height 60
click at [882, 41] on div "Attachment Preview: 25-20266 [PERSON_NAME] [PERSON_NAME] Continuance of Meeting…" at bounding box center [596, 45] width 597 height 60
click at [872, 45] on button "×" at bounding box center [876, 44] width 9 height 15
click at [874, 45] on button "×" at bounding box center [876, 44] width 9 height 15
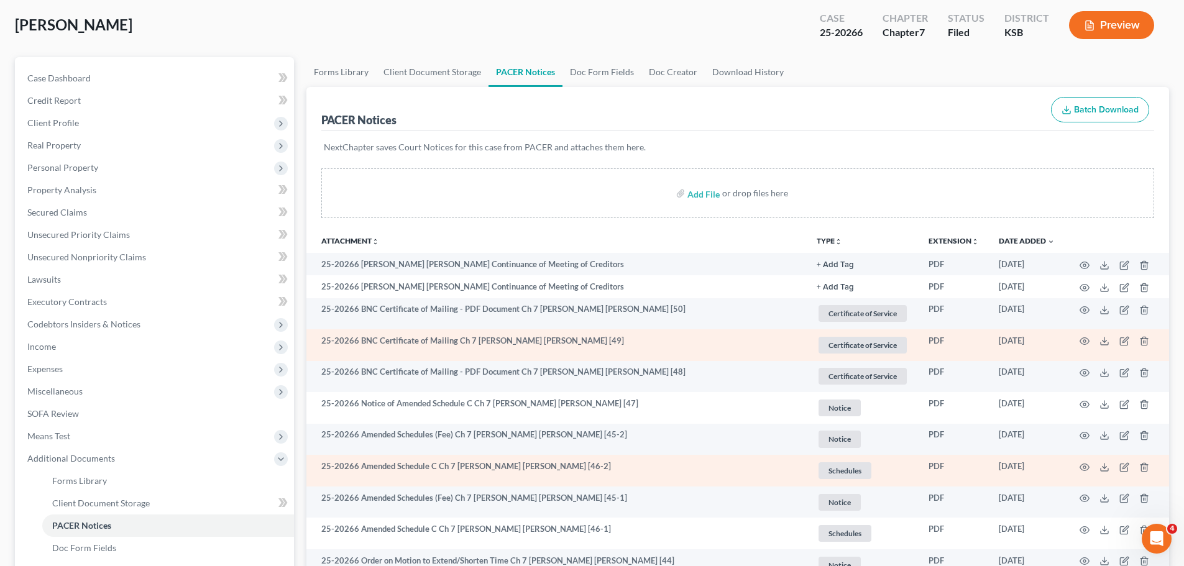
scroll to position [0, 0]
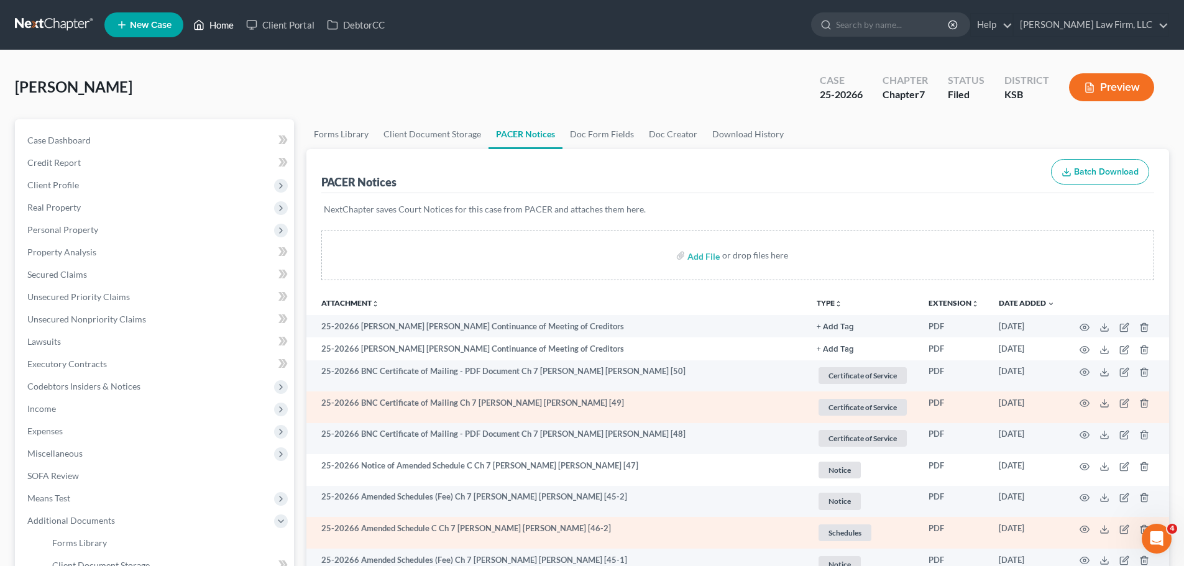
click at [219, 29] on link "Home" at bounding box center [213, 25] width 53 height 22
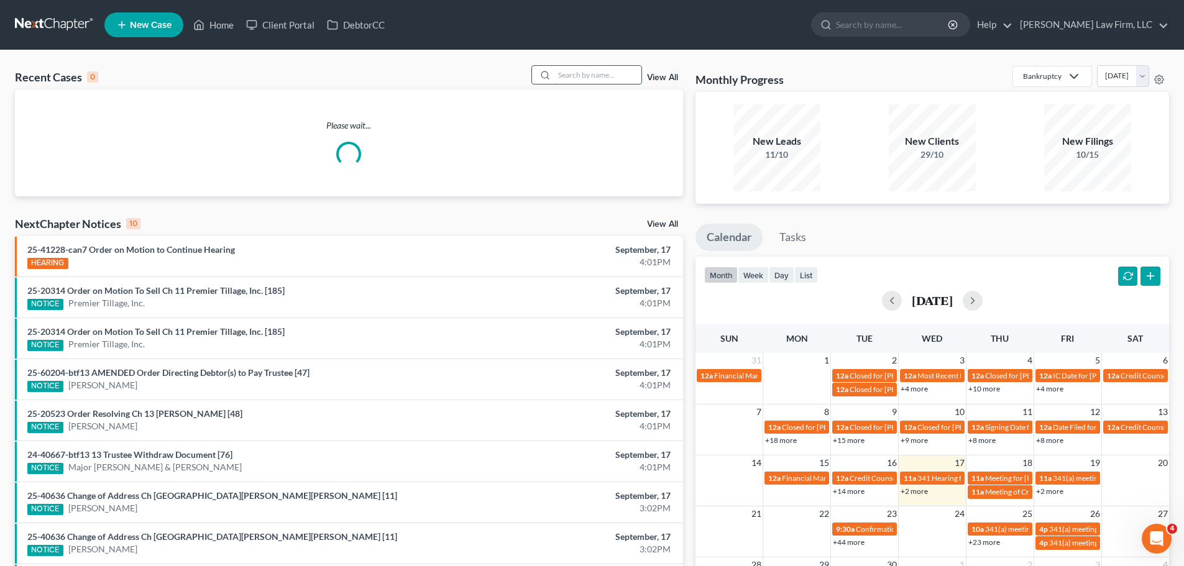
click at [602, 72] on input "search" at bounding box center [598, 75] width 87 height 18
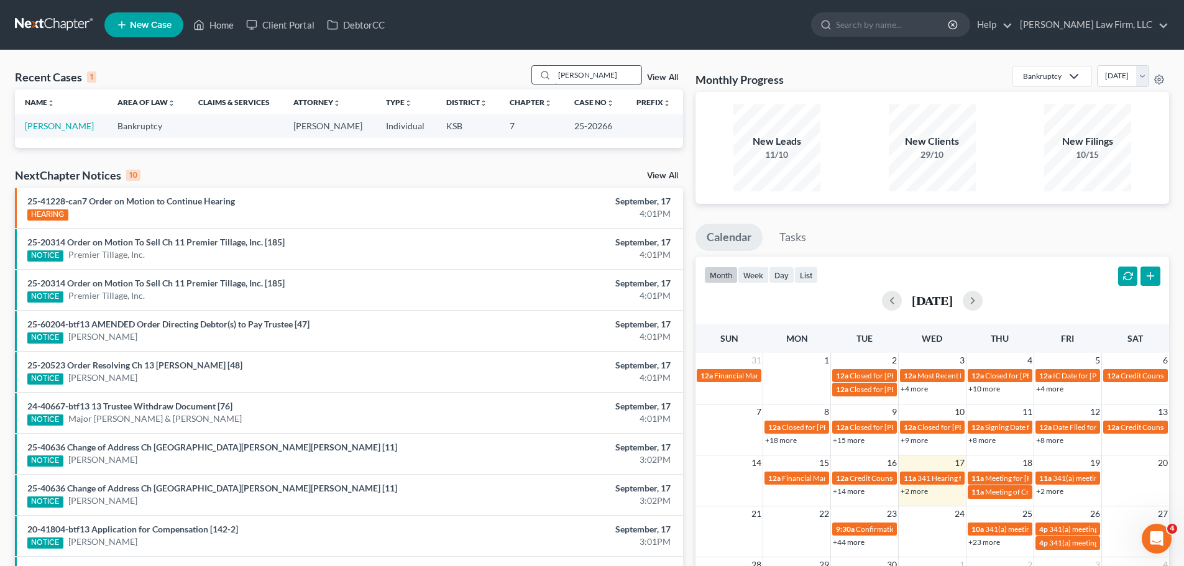
click at [583, 80] on input "[PERSON_NAME]" at bounding box center [598, 75] width 87 height 18
type input "[PERSON_NAME]"
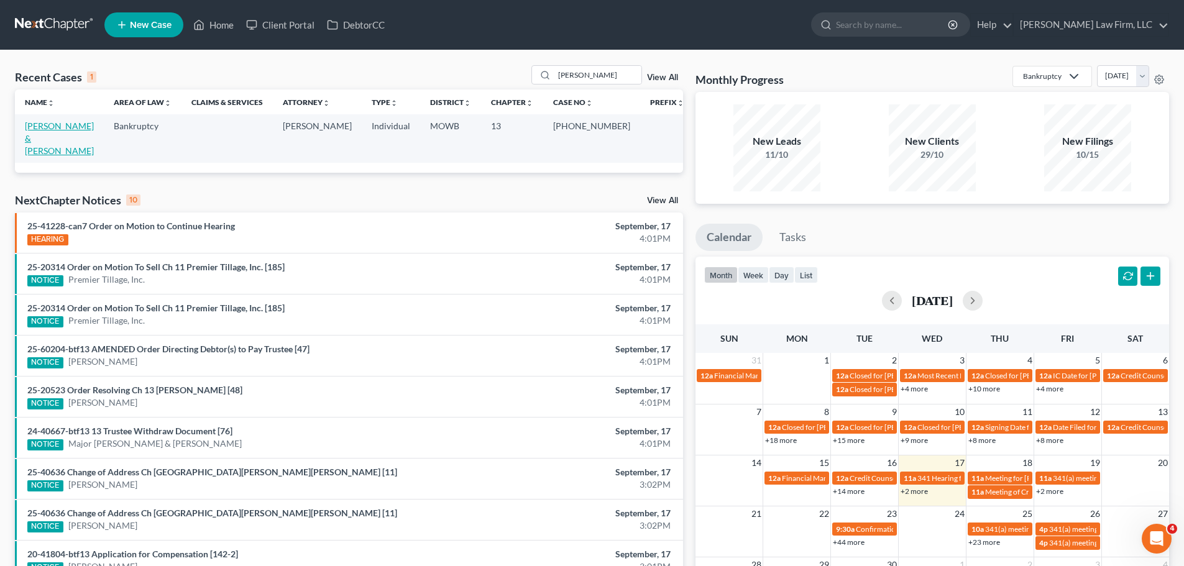
click at [94, 126] on link "[PERSON_NAME] & [PERSON_NAME]" at bounding box center [59, 138] width 69 height 35
select select "6"
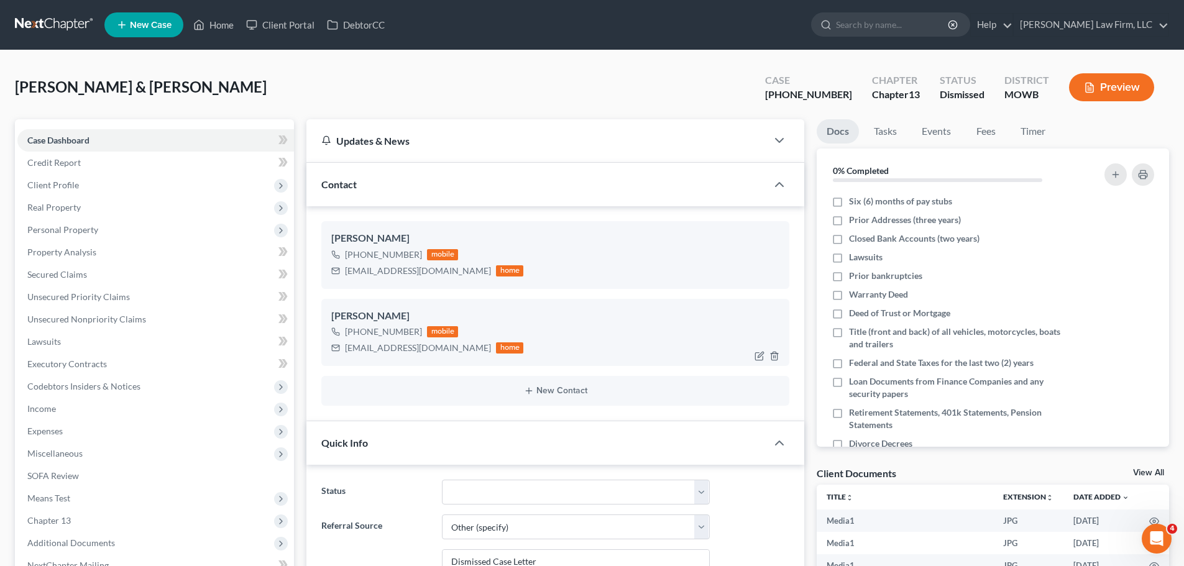
scroll to position [9320, 0]
drag, startPoint x: 423, startPoint y: 335, endPoint x: 358, endPoint y: 338, distance: 65.4
click at [358, 338] on div "[PHONE_NUMBER] mobile" at bounding box center [427, 332] width 192 height 16
copy div "[PHONE_NUMBER]"
click at [215, 27] on link "Home" at bounding box center [213, 25] width 53 height 22
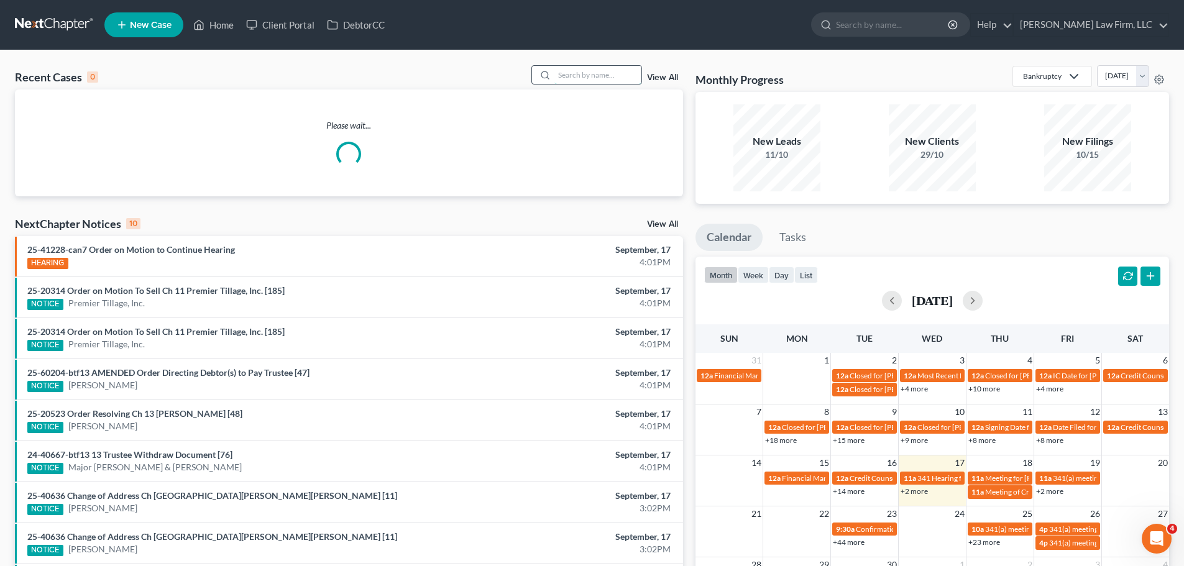
click at [602, 80] on input "search" at bounding box center [598, 75] width 87 height 18
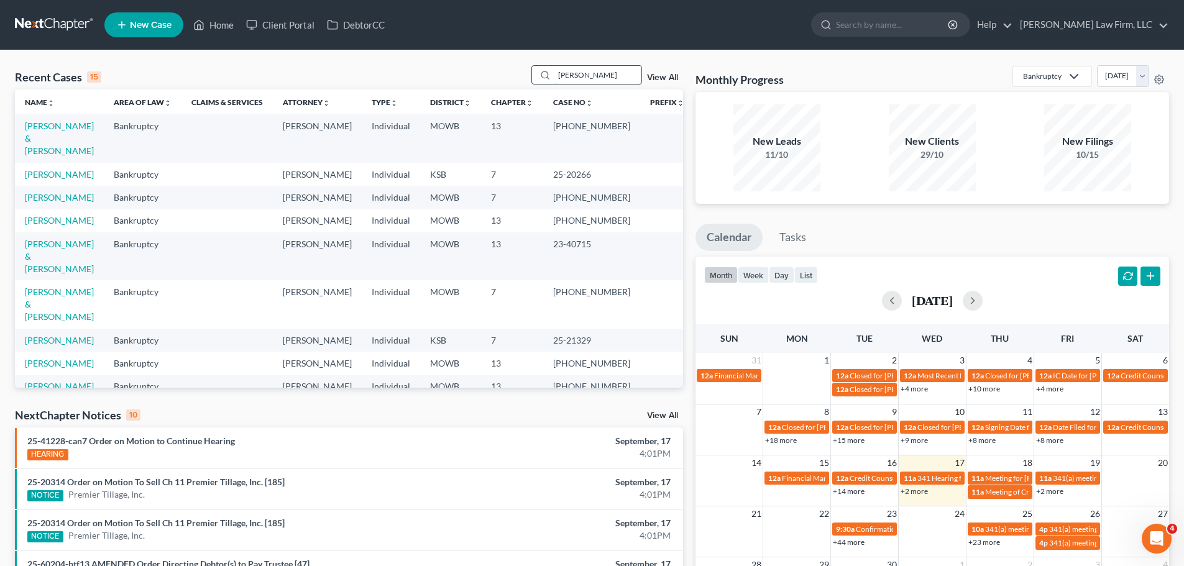
type input "[PERSON_NAME]"
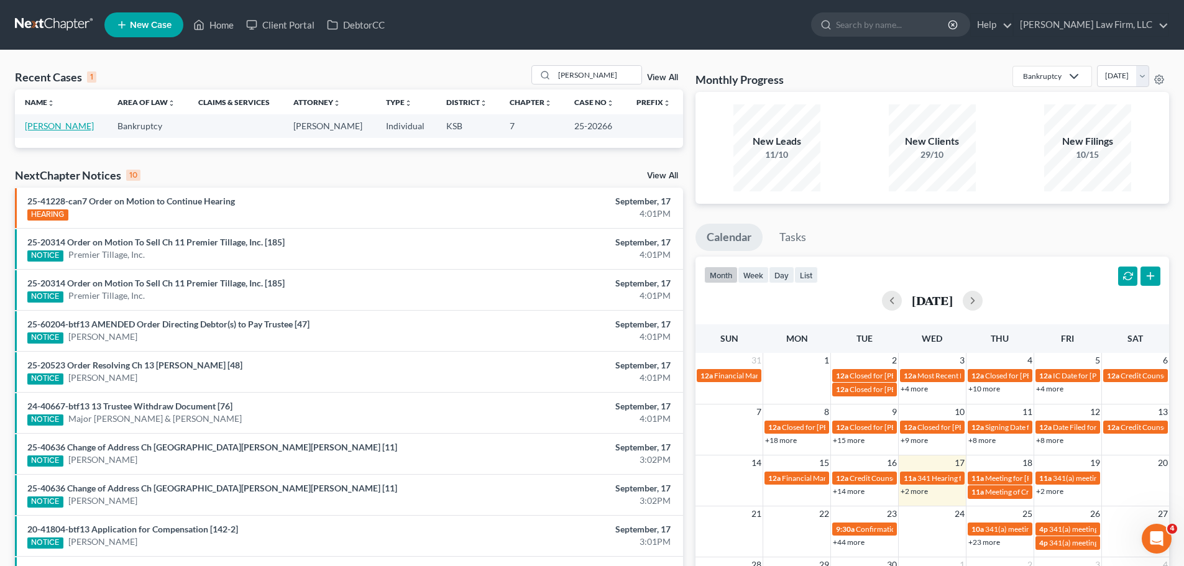
click at [68, 126] on link "[PERSON_NAME]" at bounding box center [59, 126] width 69 height 11
select select "6"
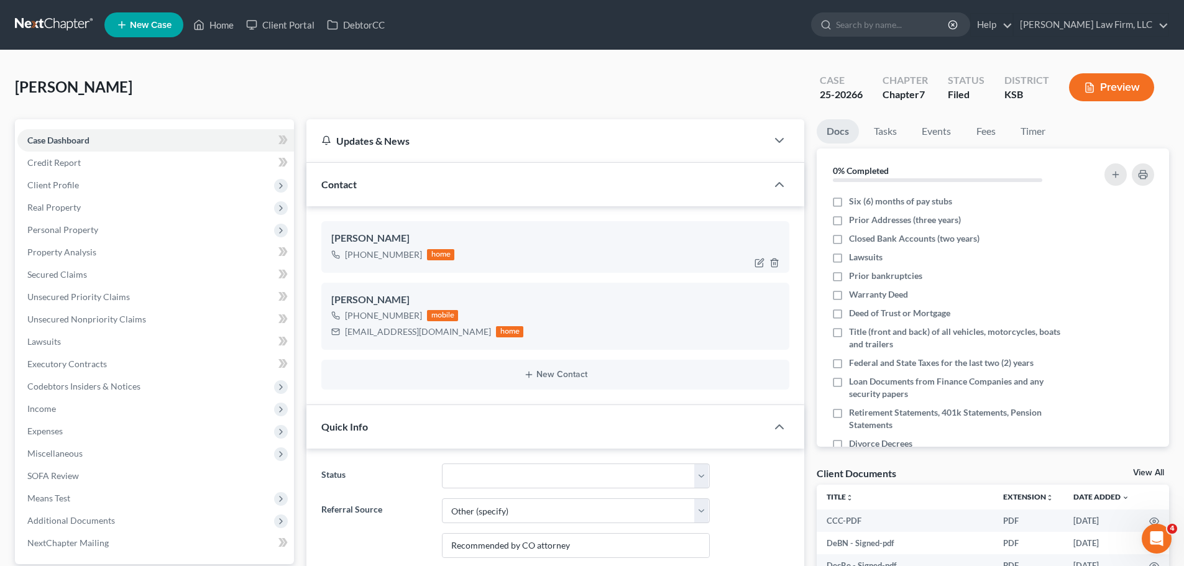
scroll to position [3756, 0]
drag, startPoint x: 418, startPoint y: 318, endPoint x: 359, endPoint y: 319, distance: 59.1
click at [359, 319] on div "[PHONE_NUMBER] mobile" at bounding box center [427, 316] width 192 height 16
copy div "620) 313-0158"
click at [207, 17] on link "Home" at bounding box center [213, 25] width 53 height 22
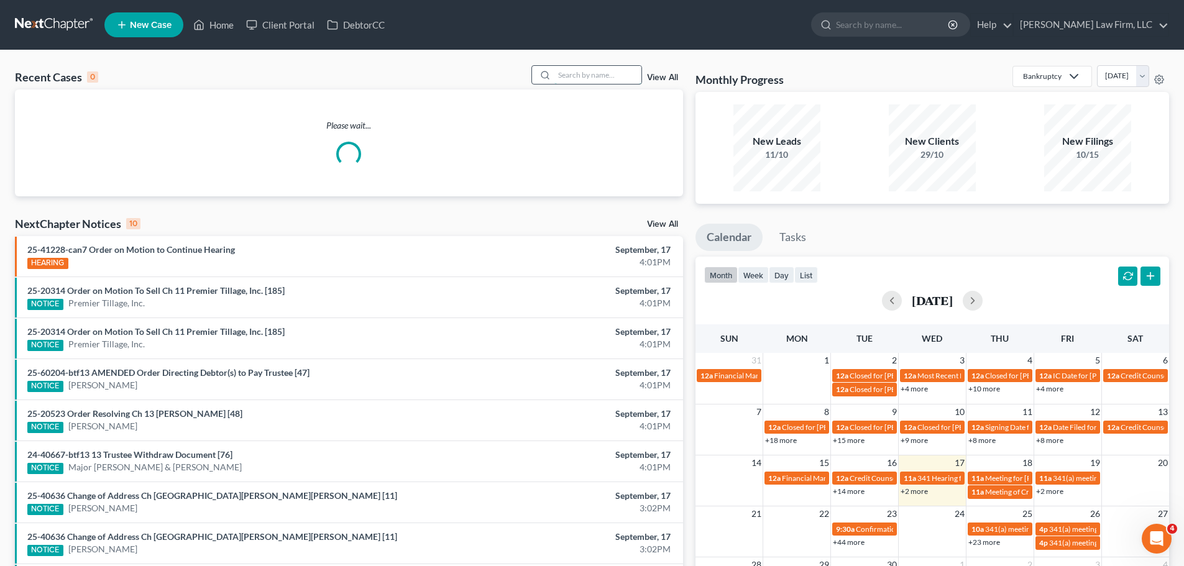
click at [600, 81] on input "search" at bounding box center [598, 75] width 87 height 18
type input "[PERSON_NAME]"
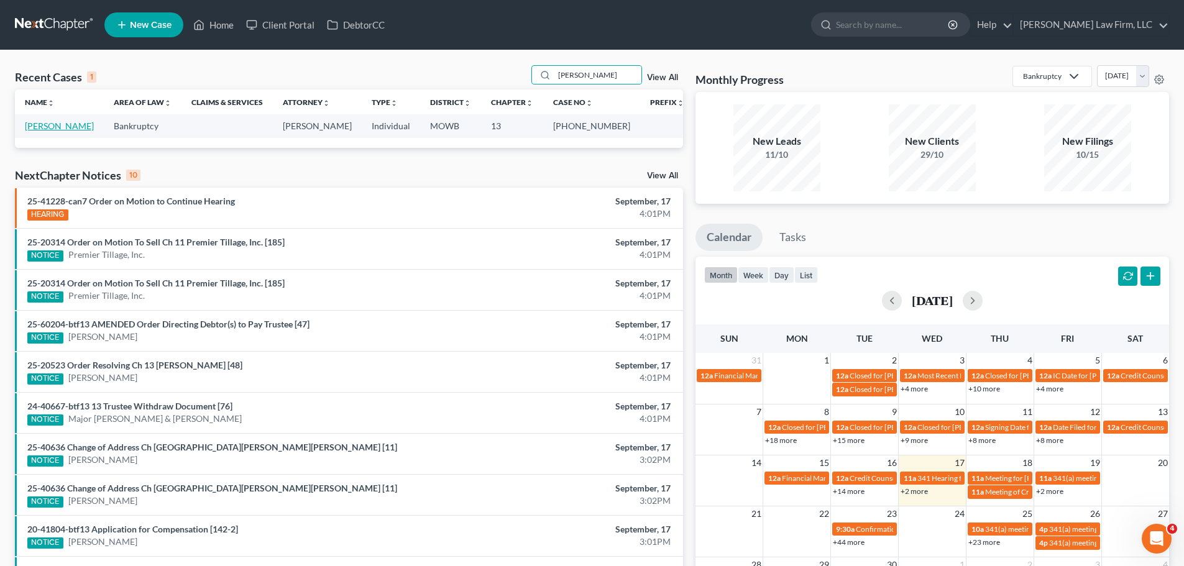
click at [58, 129] on link "[PERSON_NAME]" at bounding box center [59, 126] width 69 height 11
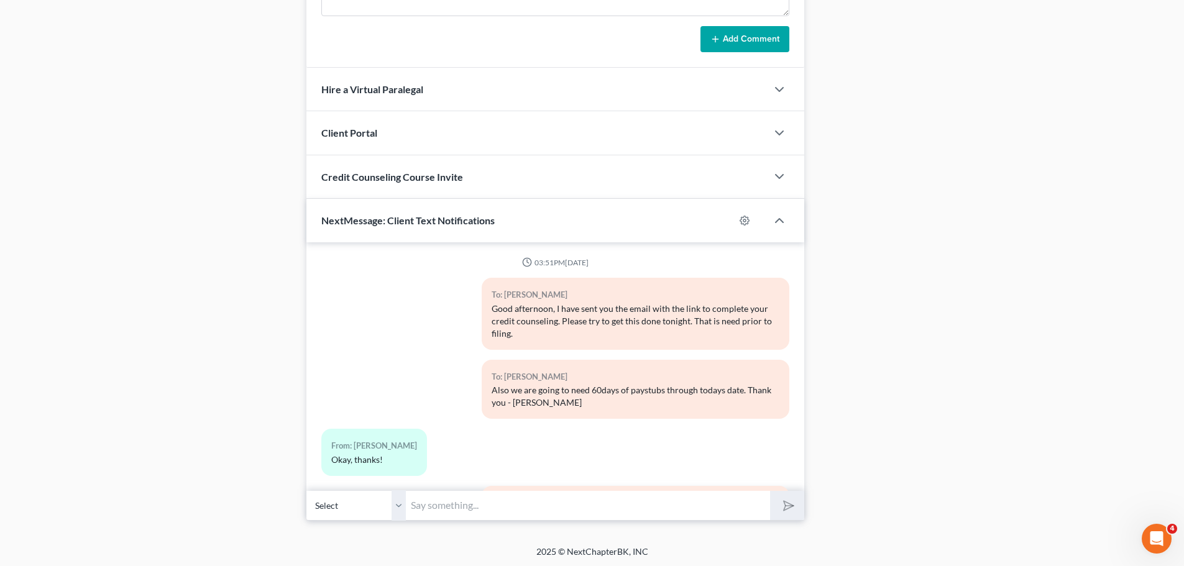
scroll to position [8161, 0]
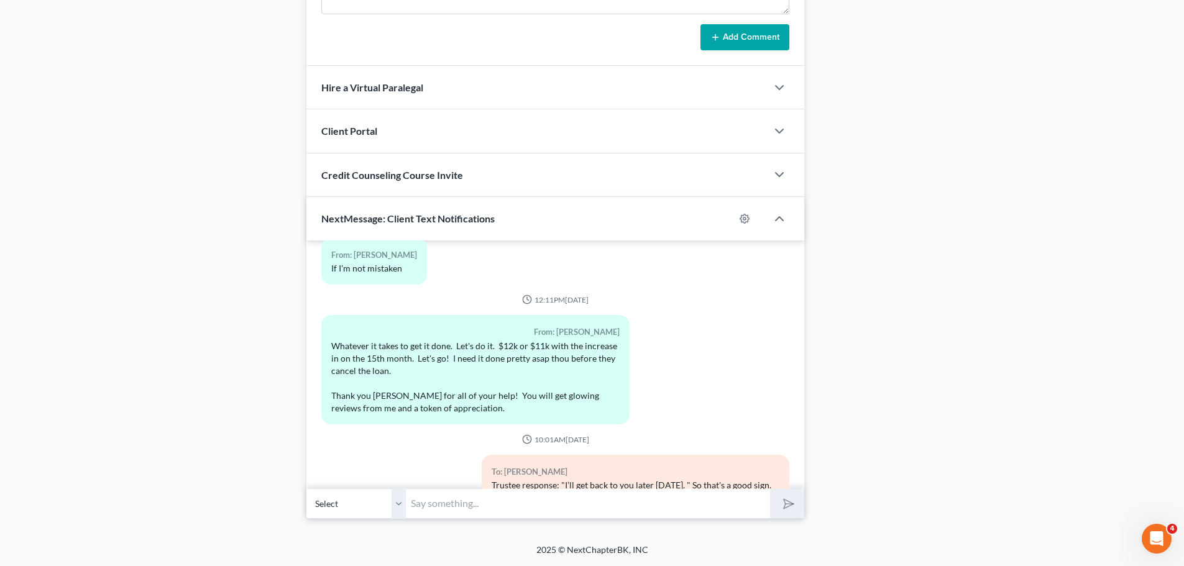
click at [469, 510] on input "text" at bounding box center [588, 504] width 364 height 30
type input "Trustee seems completely fine with this gameplan, now I just need to turn it in…"
click at [770, 489] on button "submit" at bounding box center [787, 503] width 34 height 29
